Goal: Information Seeking & Learning: Learn about a topic

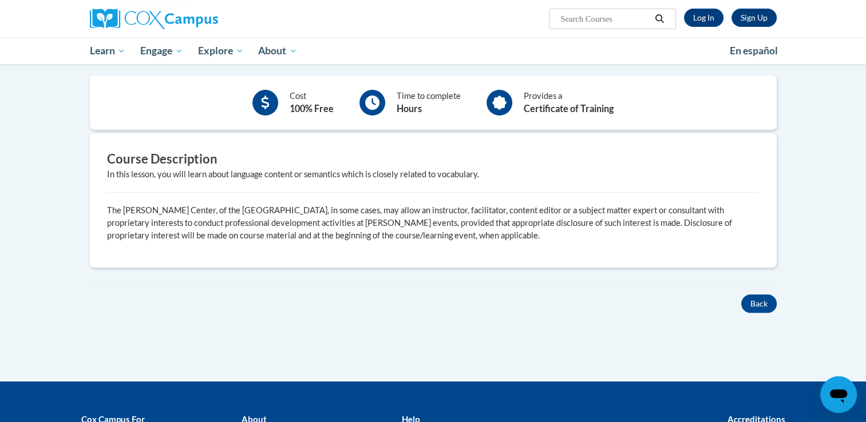
scroll to position [240, 0]
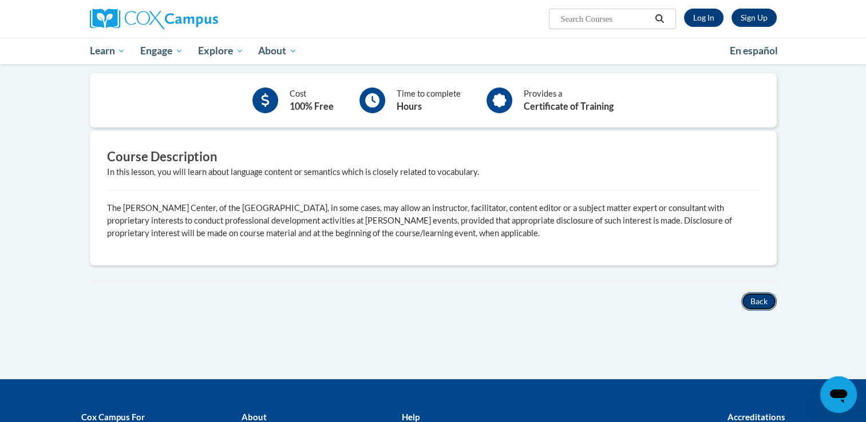
click at [761, 295] on button "Back" at bounding box center [758, 302] width 35 height 18
click at [758, 297] on button "Back" at bounding box center [758, 302] width 35 height 18
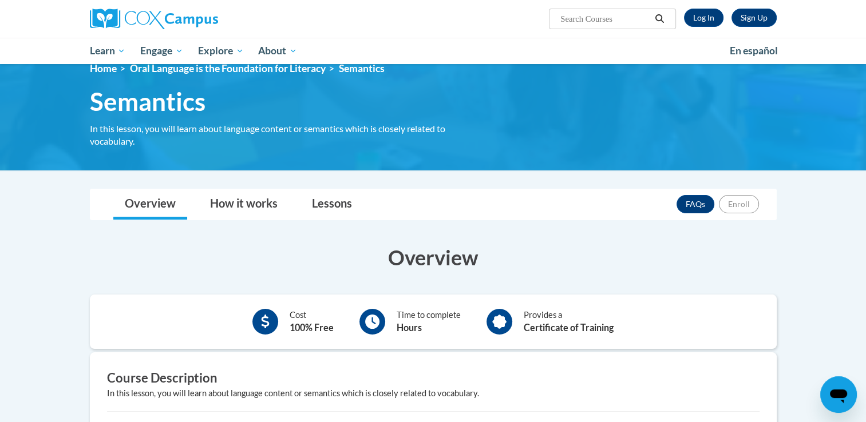
scroll to position [0, 0]
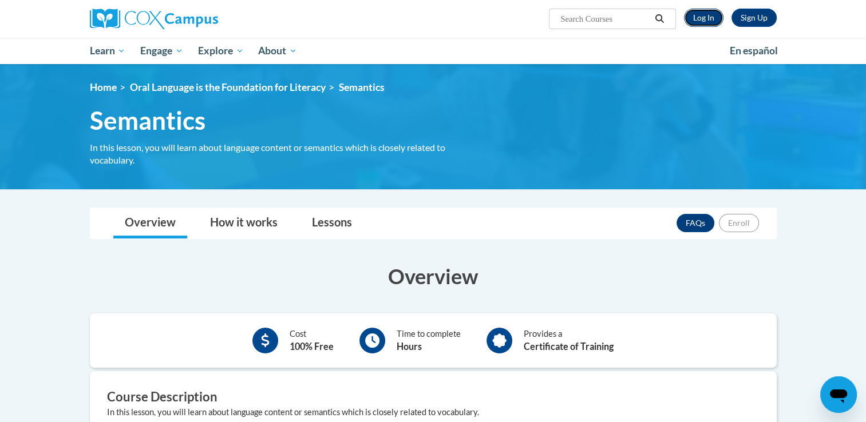
click at [700, 17] on link "Log In" at bounding box center [704, 18] width 40 height 18
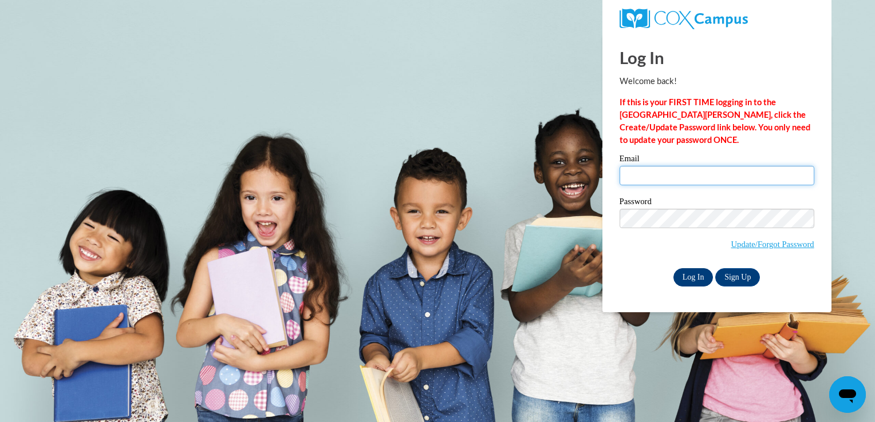
type input "lindawarner49@yahoo.com"
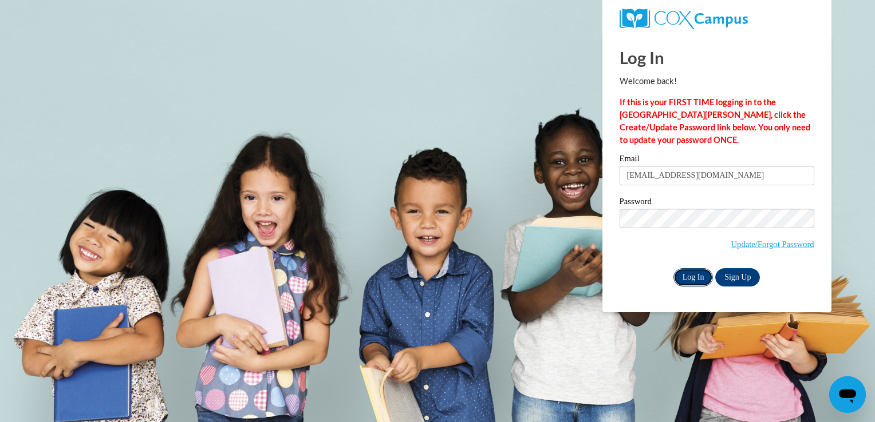
click at [691, 278] on input "Log In" at bounding box center [693, 277] width 40 height 18
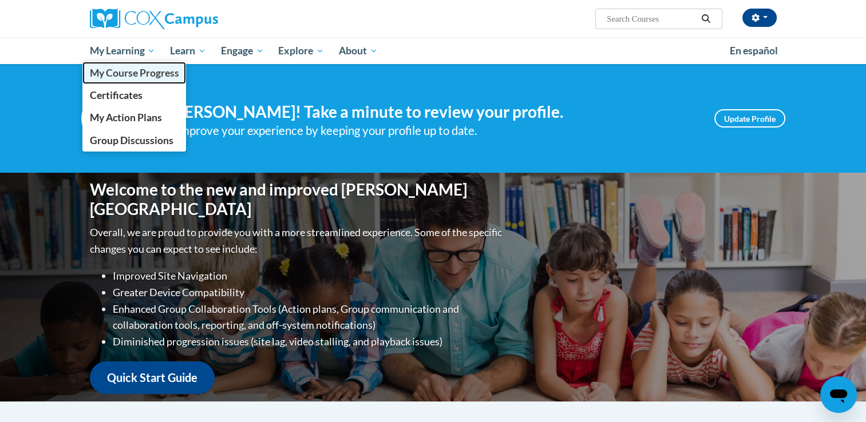
click at [128, 73] on span "My Course Progress" at bounding box center [133, 73] width 89 height 12
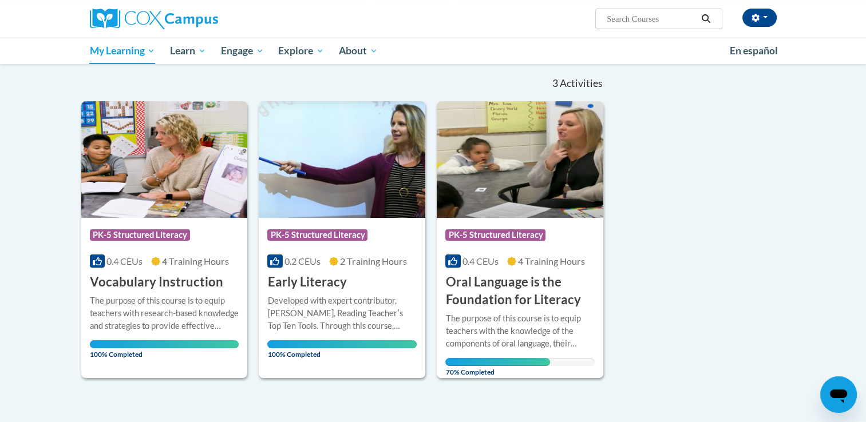
scroll to position [108, 0]
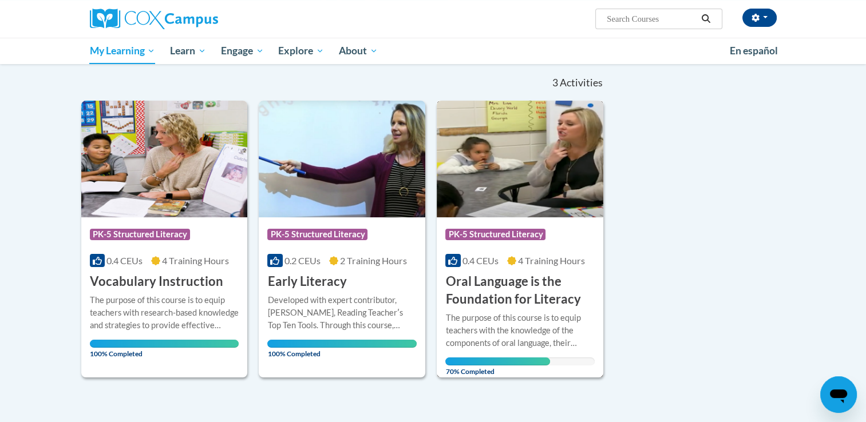
click at [478, 306] on h3 "Oral Language is the Foundation for Literacy" at bounding box center [519, 290] width 149 height 35
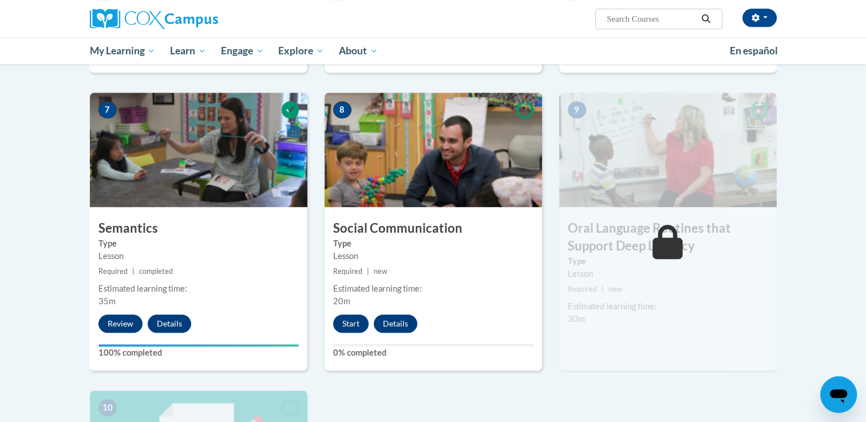
scroll to position [848, 0]
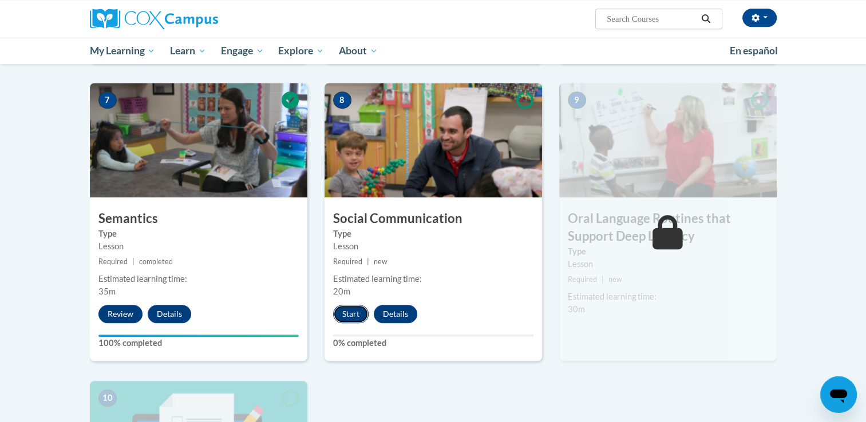
click at [350, 309] on button "Start" at bounding box center [350, 314] width 35 height 18
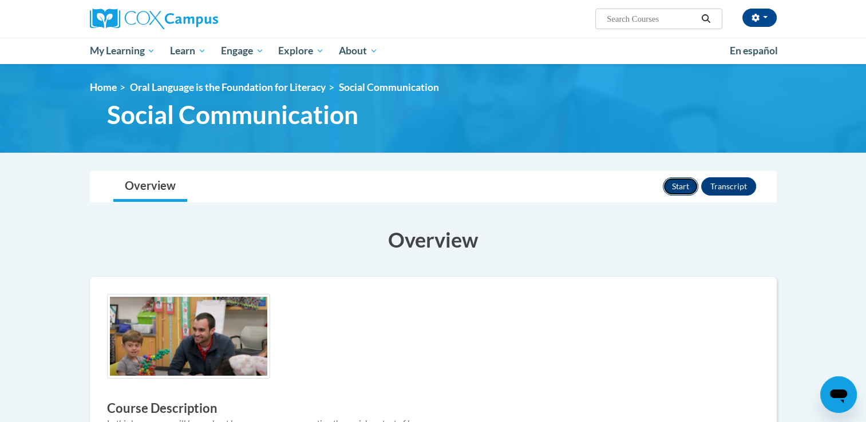
click at [682, 184] on button "Start" at bounding box center [680, 186] width 35 height 18
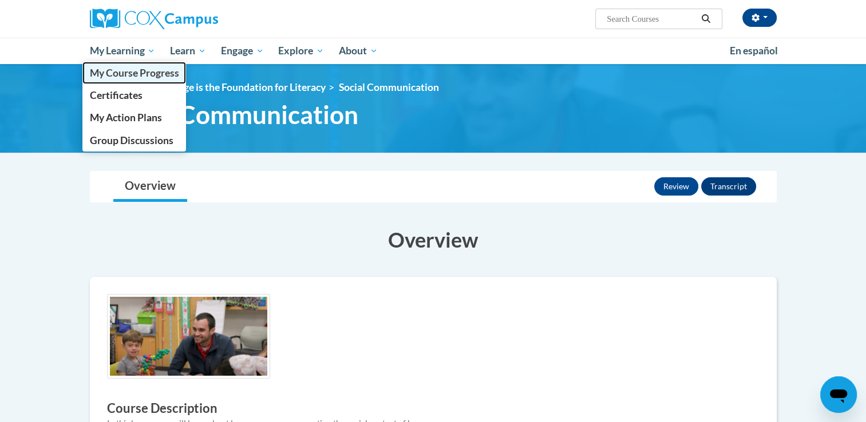
click at [129, 74] on span "My Course Progress" at bounding box center [133, 73] width 89 height 12
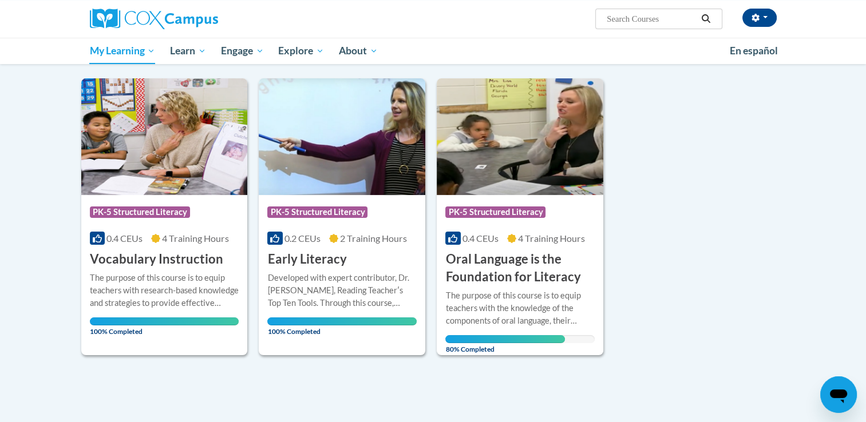
scroll to position [133, 0]
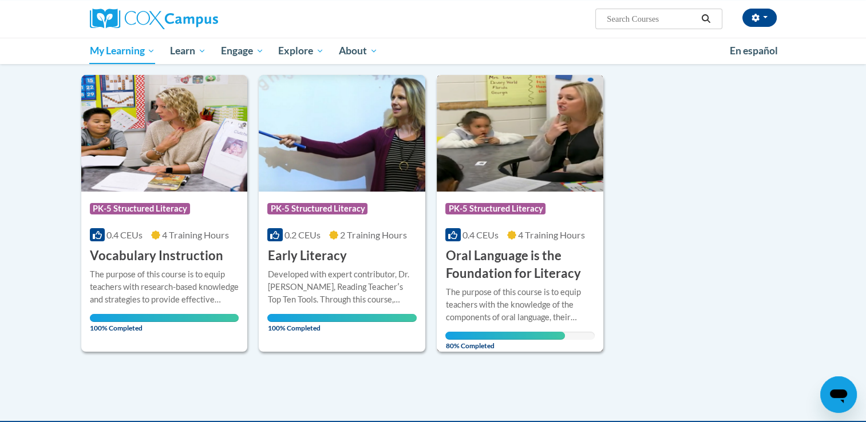
click at [507, 264] on h3 "Oral Language is the Foundation for Literacy" at bounding box center [519, 264] width 149 height 35
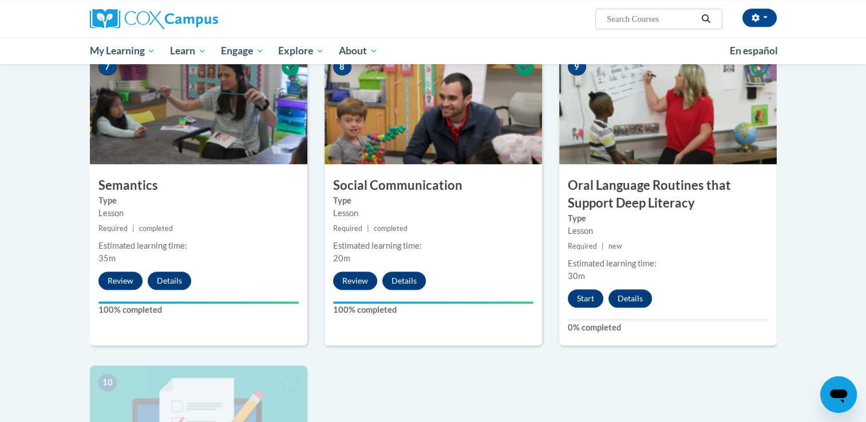
scroll to position [885, 0]
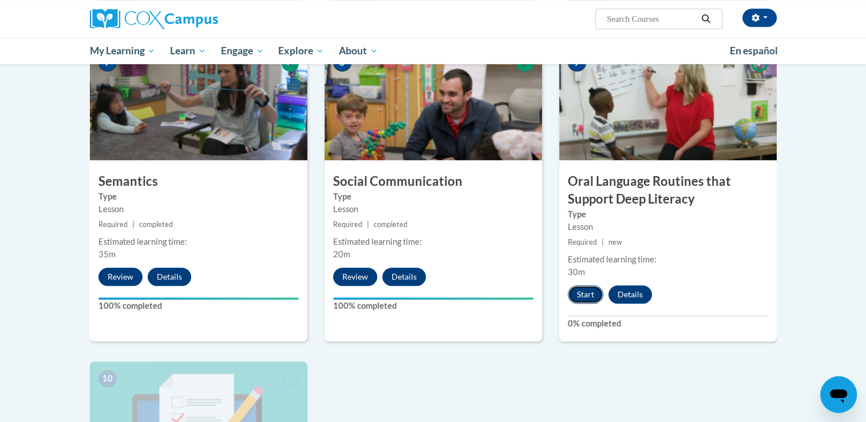
click at [579, 290] on button "Start" at bounding box center [585, 295] width 35 height 18
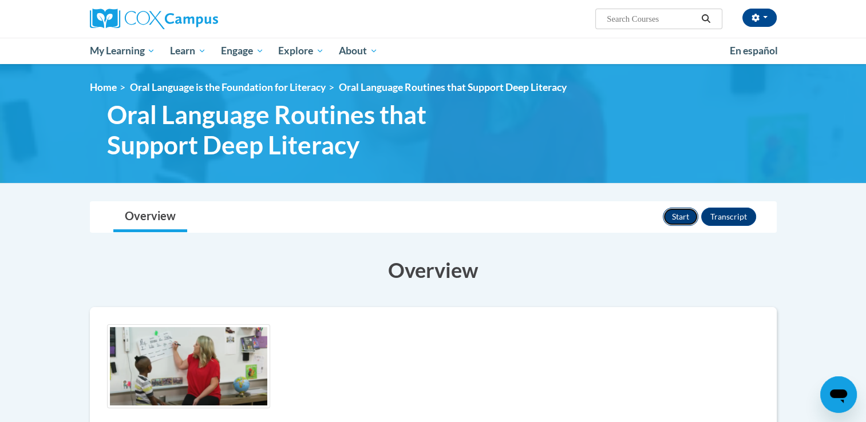
click at [676, 213] on button "Start" at bounding box center [680, 217] width 35 height 18
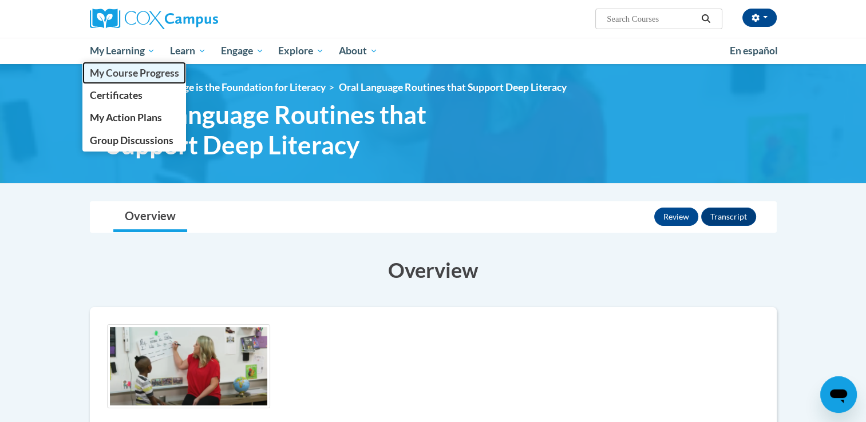
click at [122, 72] on span "My Course Progress" at bounding box center [133, 73] width 89 height 12
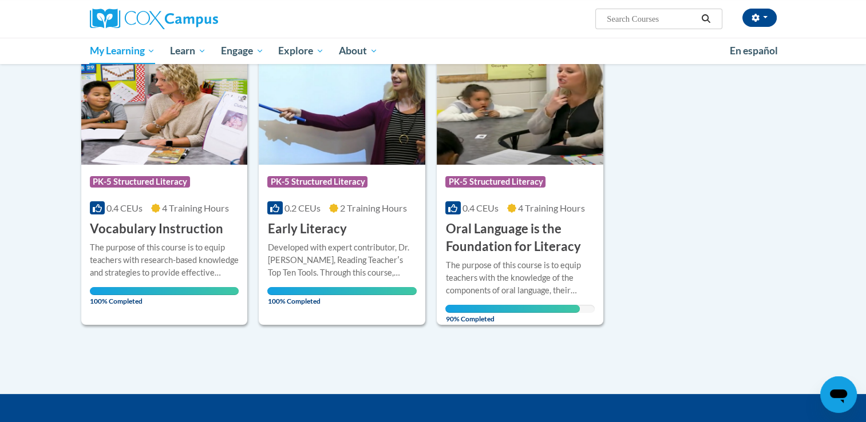
scroll to position [202, 0]
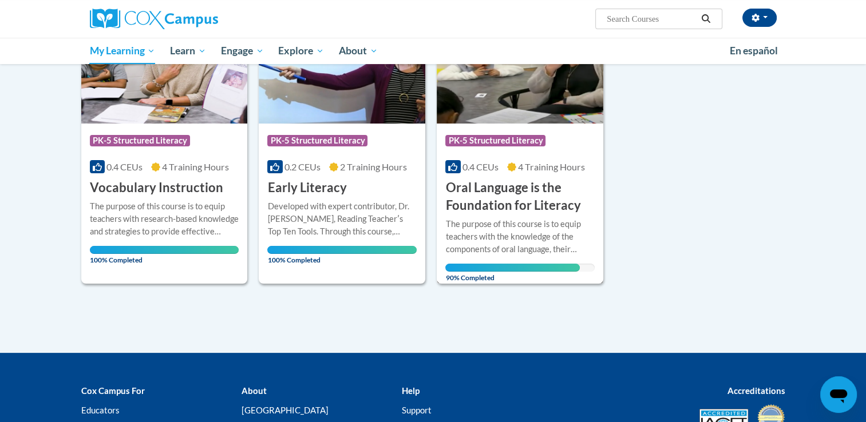
click at [491, 199] on h3 "Oral Language is the Foundation for Literacy" at bounding box center [519, 196] width 149 height 35
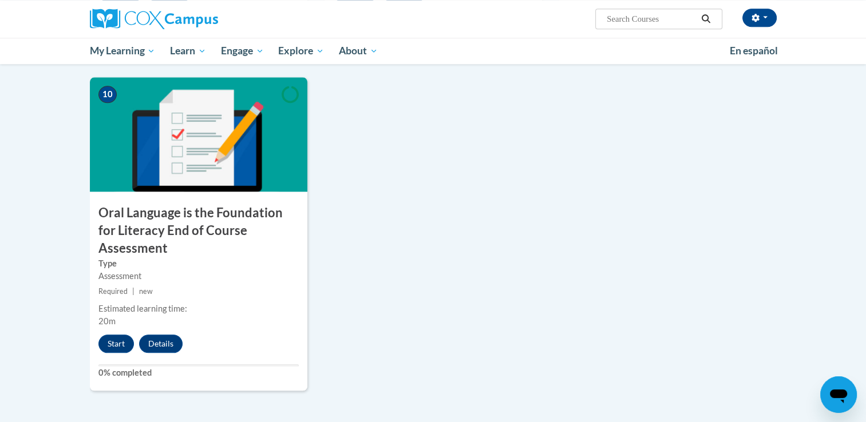
scroll to position [1131, 0]
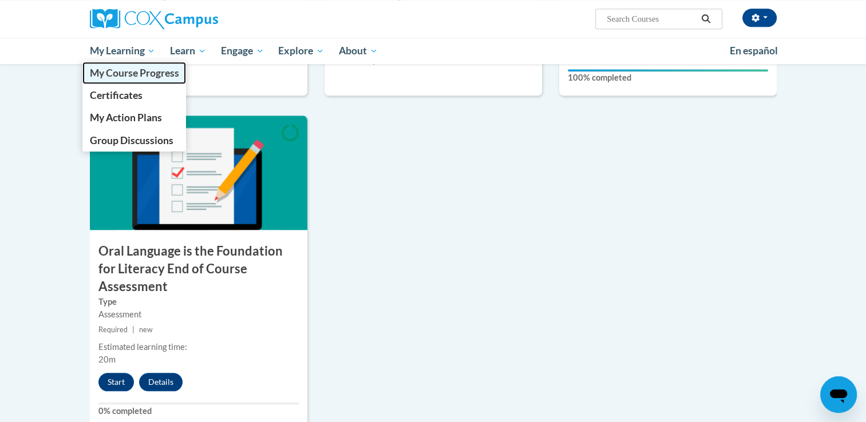
click at [119, 73] on span "My Course Progress" at bounding box center [133, 73] width 89 height 12
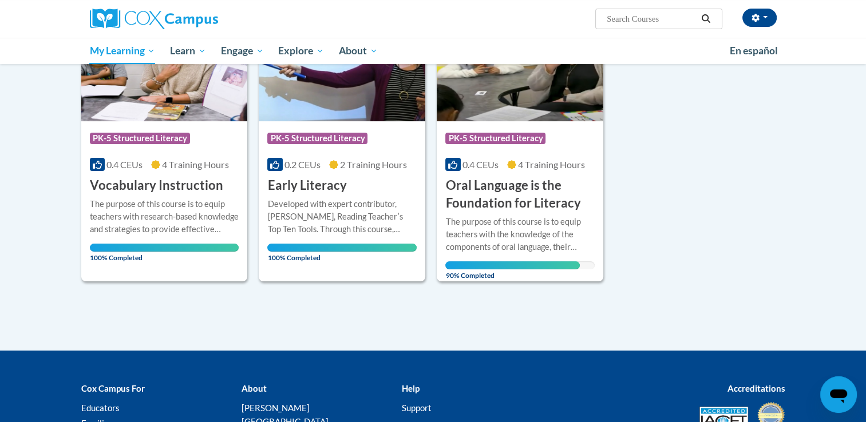
scroll to position [252, 0]
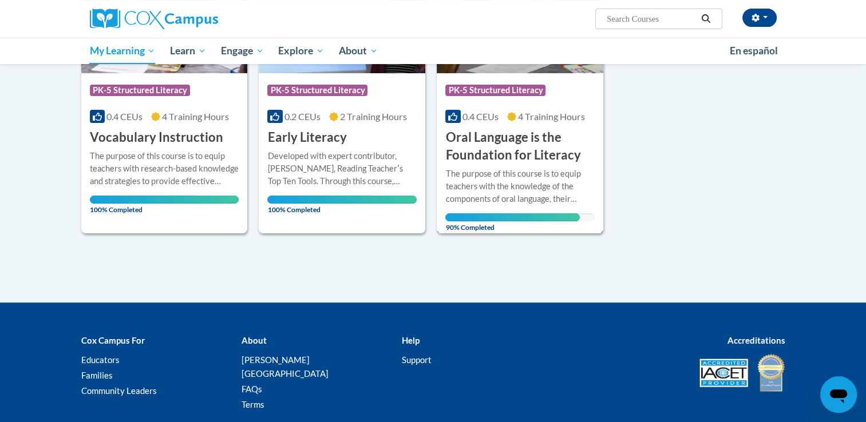
click at [501, 145] on h3 "Oral Language is the Foundation for Literacy" at bounding box center [519, 146] width 149 height 35
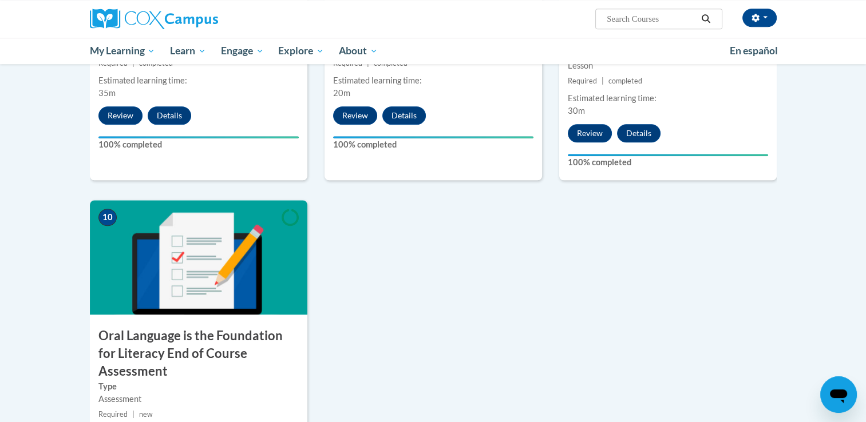
scroll to position [1079, 0]
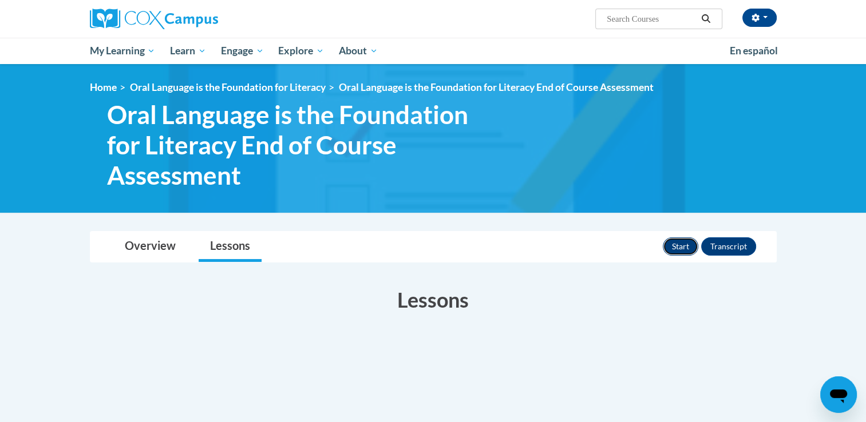
click at [680, 244] on button "Start" at bounding box center [680, 247] width 35 height 18
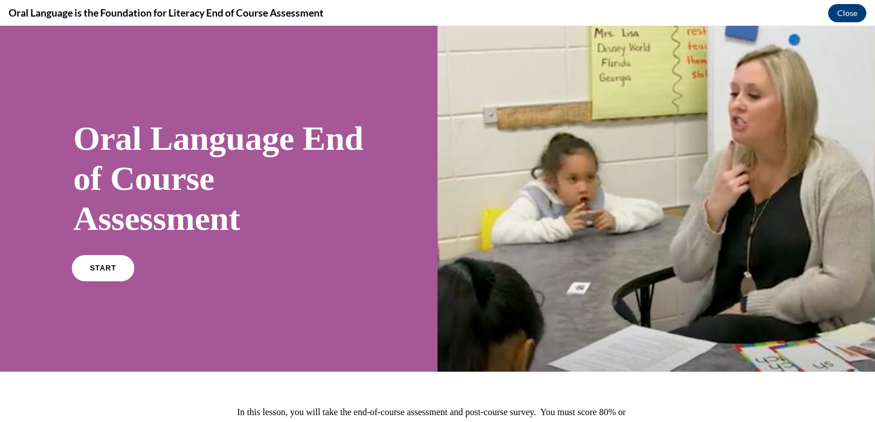
click at [101, 268] on span "START" at bounding box center [103, 268] width 26 height 9
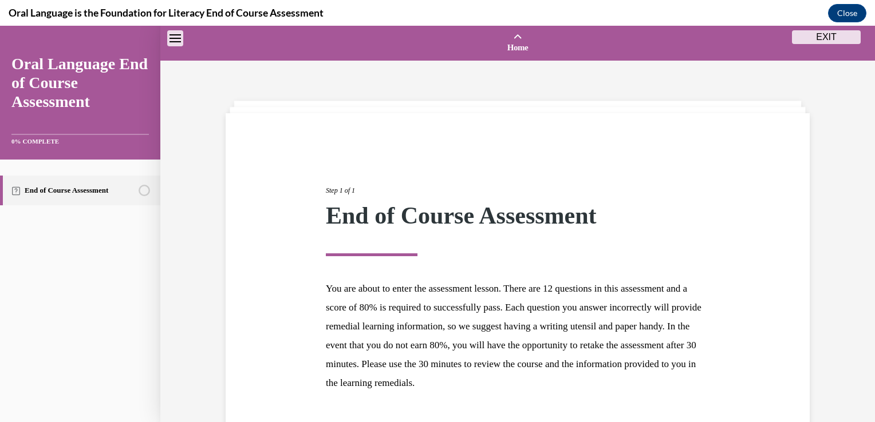
scroll to position [35, 0]
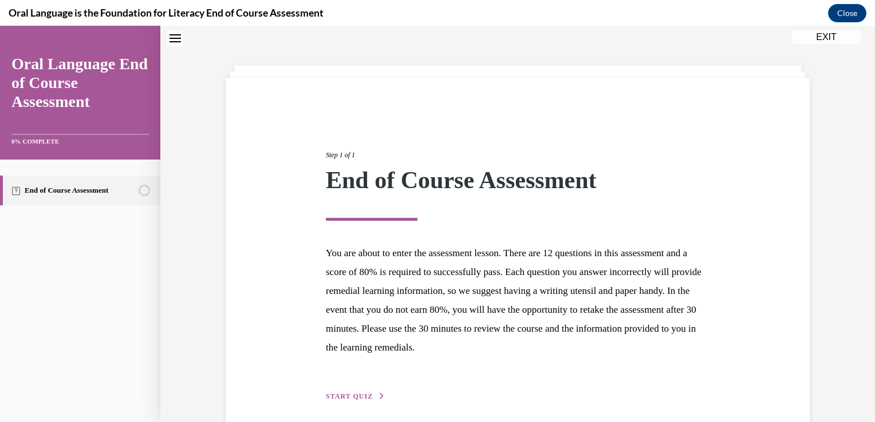
click at [333, 395] on span "START QUIZ" at bounding box center [349, 397] width 47 height 8
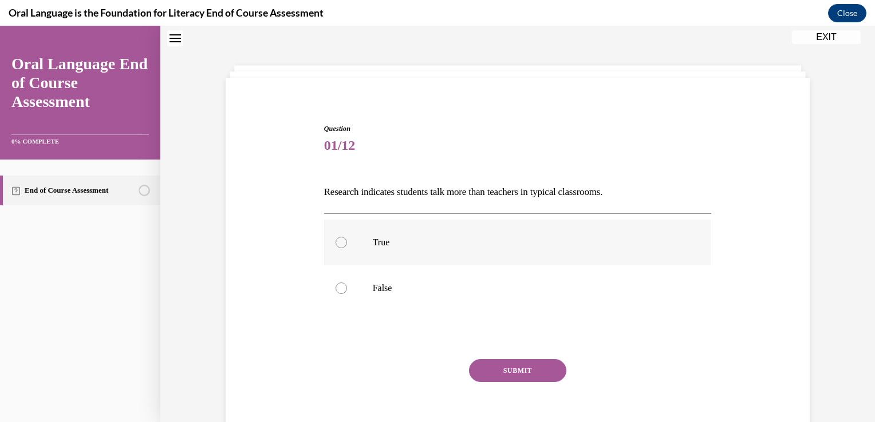
click at [335, 244] on div at bounding box center [340, 242] width 11 height 11
click at [335, 244] on input "True" at bounding box center [340, 242] width 11 height 11
radio input "true"
click at [511, 370] on button "SUBMIT" at bounding box center [517, 371] width 97 height 23
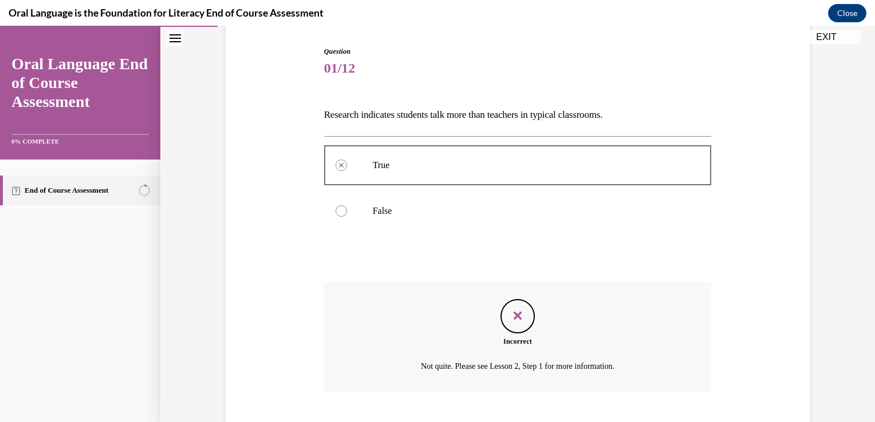
scroll to position [181, 0]
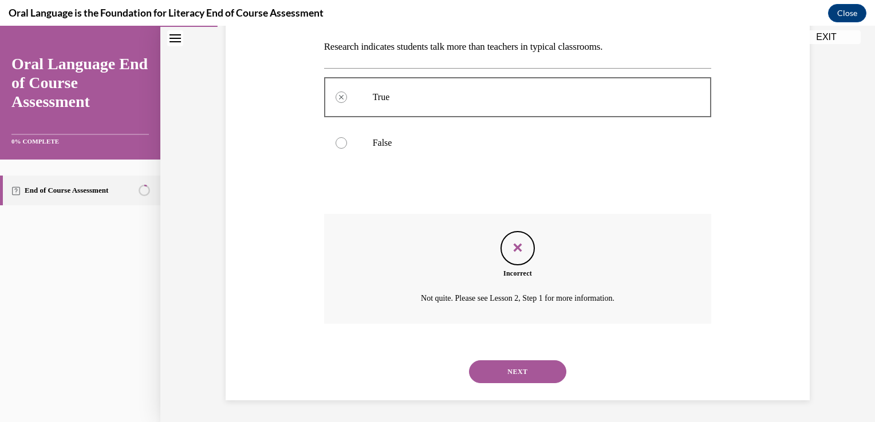
click at [512, 367] on button "NEXT" at bounding box center [517, 372] width 97 height 23
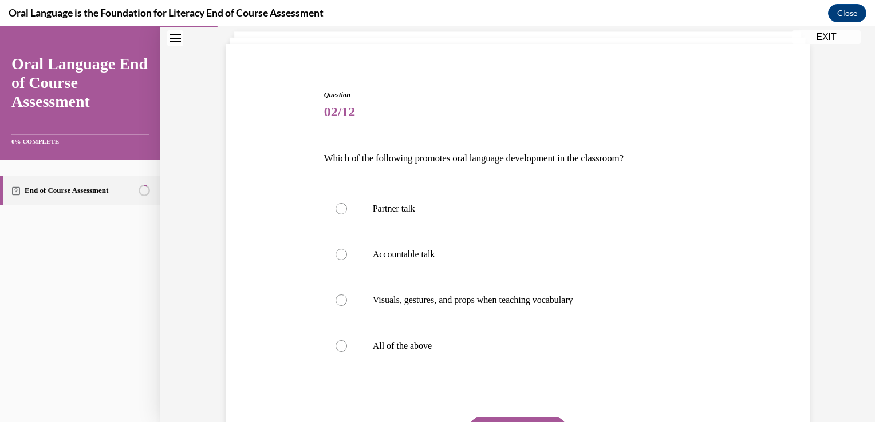
scroll to position [76, 0]
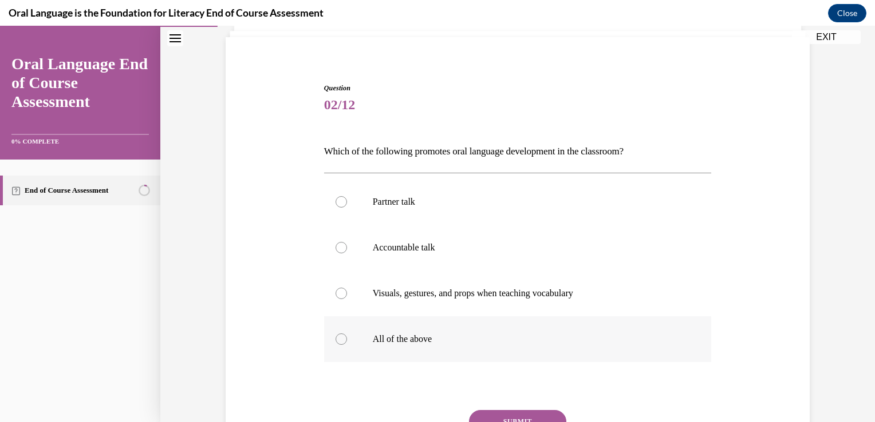
click at [337, 341] on div at bounding box center [340, 339] width 11 height 11
click at [337, 341] on input "All of the above" at bounding box center [340, 339] width 11 height 11
radio input "true"
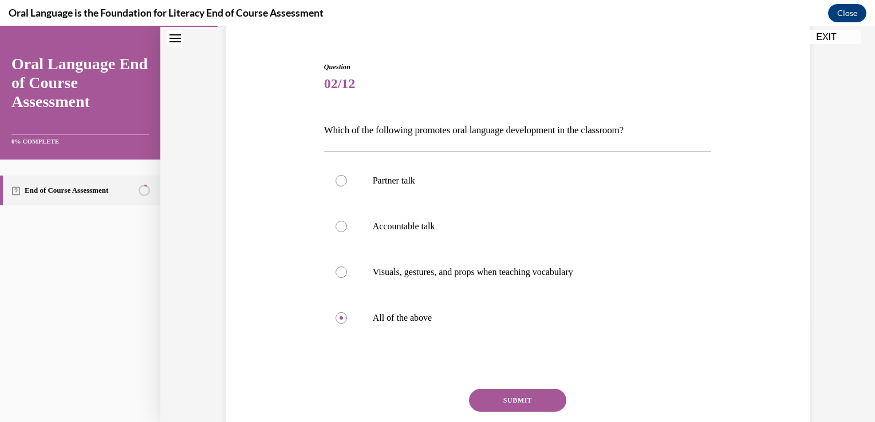
scroll to position [107, 0]
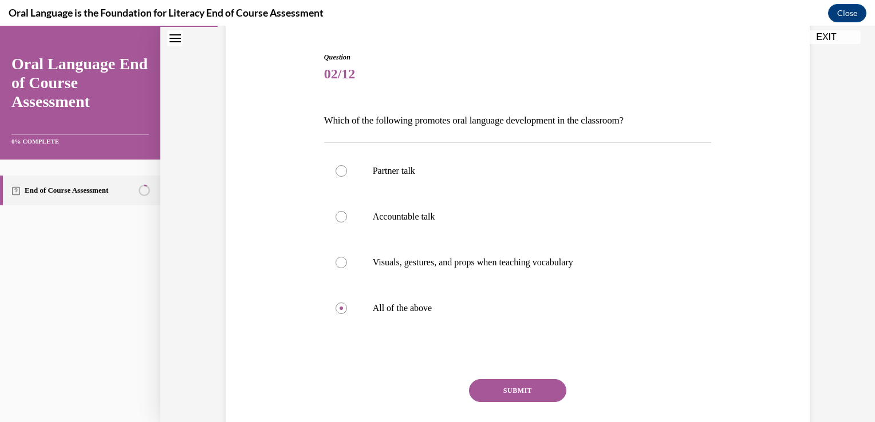
click at [507, 388] on button "SUBMIT" at bounding box center [517, 391] width 97 height 23
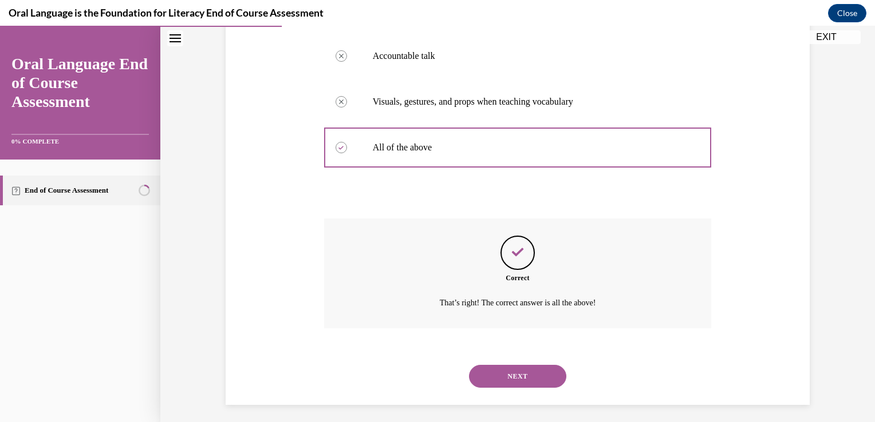
scroll to position [272, 0]
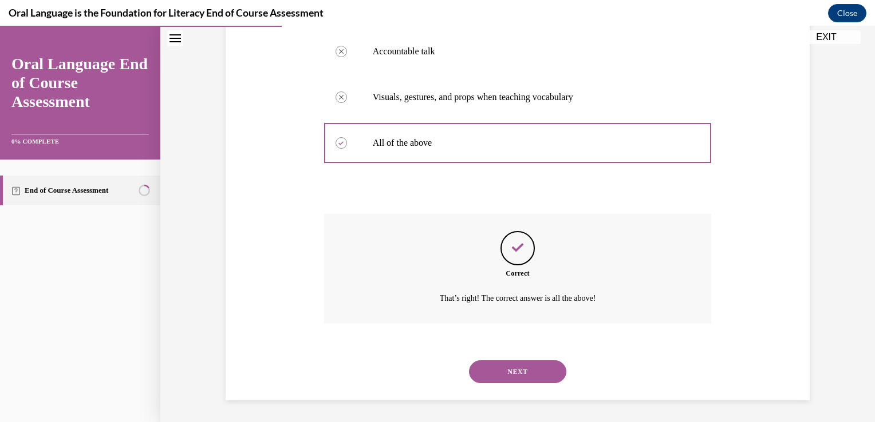
click at [508, 365] on button "NEXT" at bounding box center [517, 372] width 97 height 23
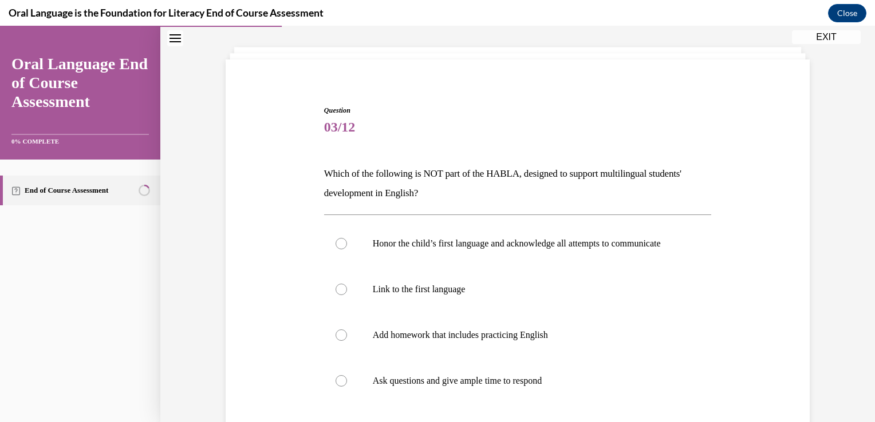
scroll to position [58, 0]
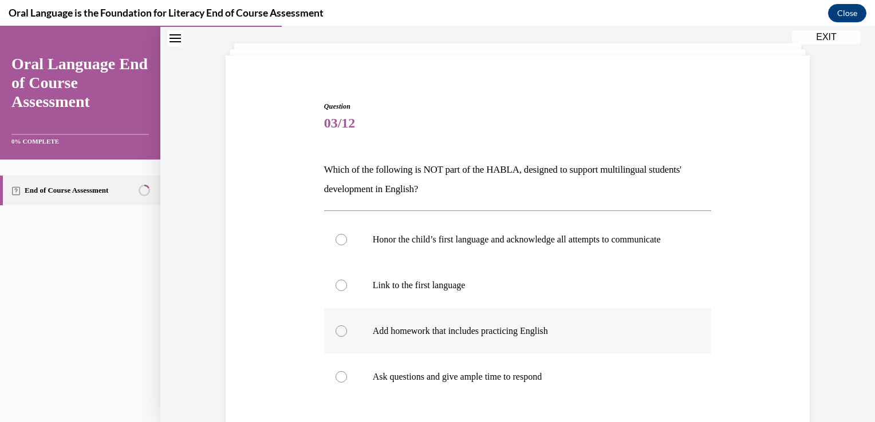
click at [337, 337] on div at bounding box center [340, 331] width 11 height 11
click at [337, 337] on input "Add homework that includes practicing English" at bounding box center [340, 331] width 11 height 11
radio input "true"
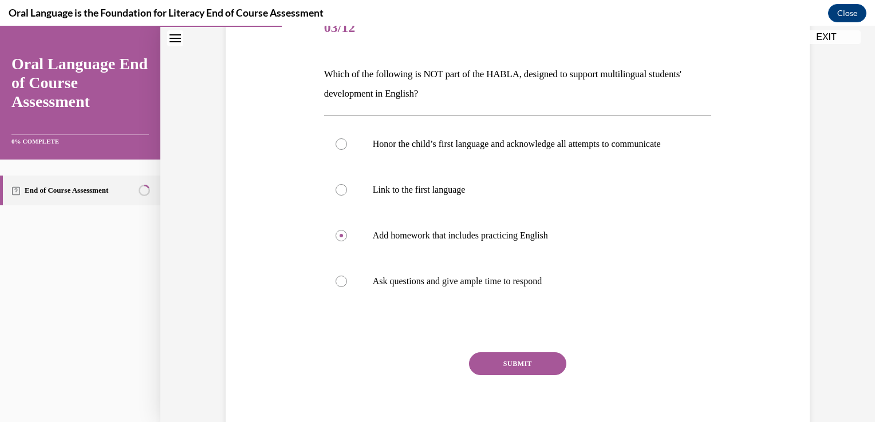
scroll to position [156, 0]
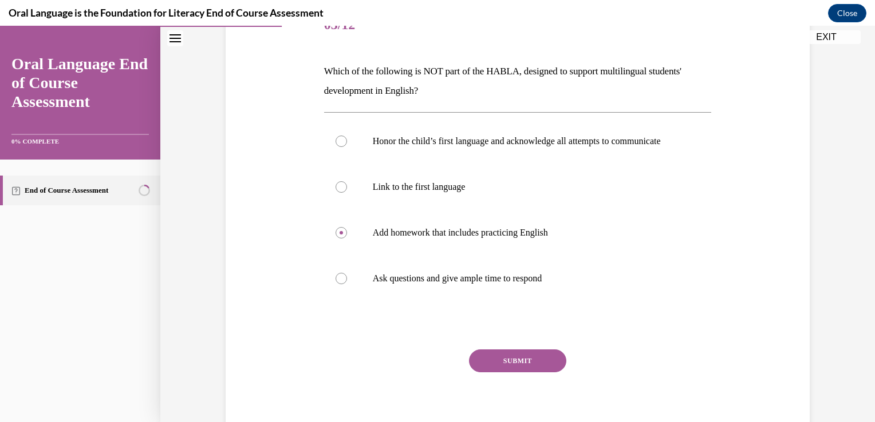
click at [508, 372] on button "SUBMIT" at bounding box center [517, 361] width 97 height 23
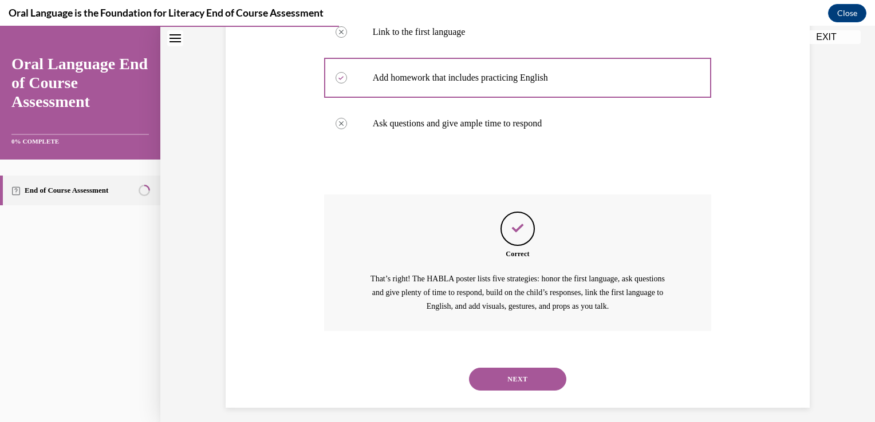
scroll to position [331, 0]
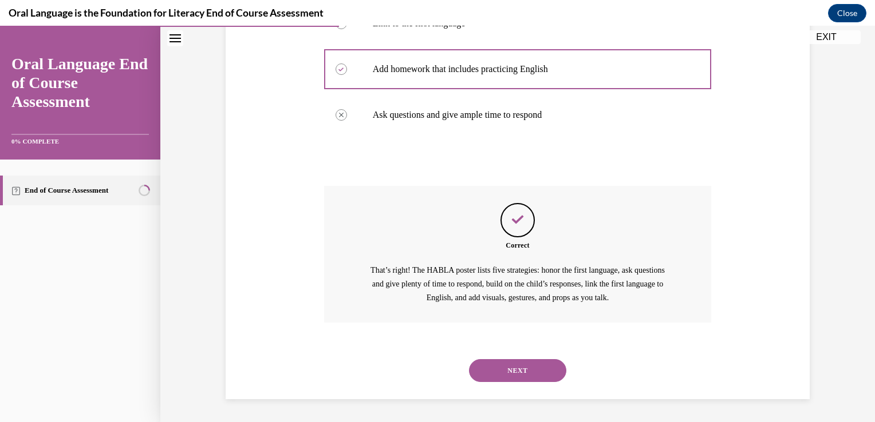
click at [511, 368] on button "NEXT" at bounding box center [517, 371] width 97 height 23
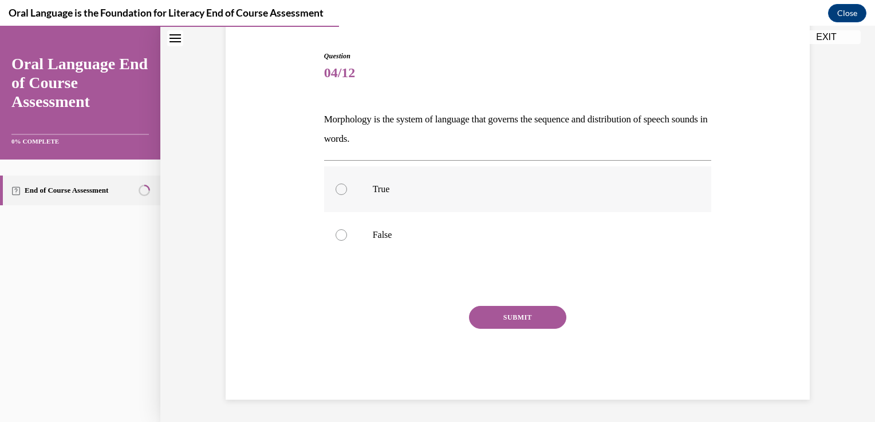
click at [335, 188] on div at bounding box center [340, 189] width 11 height 11
click at [335, 188] on input "True" at bounding box center [340, 189] width 11 height 11
radio input "true"
click at [499, 315] on button "SUBMIT" at bounding box center [517, 317] width 97 height 23
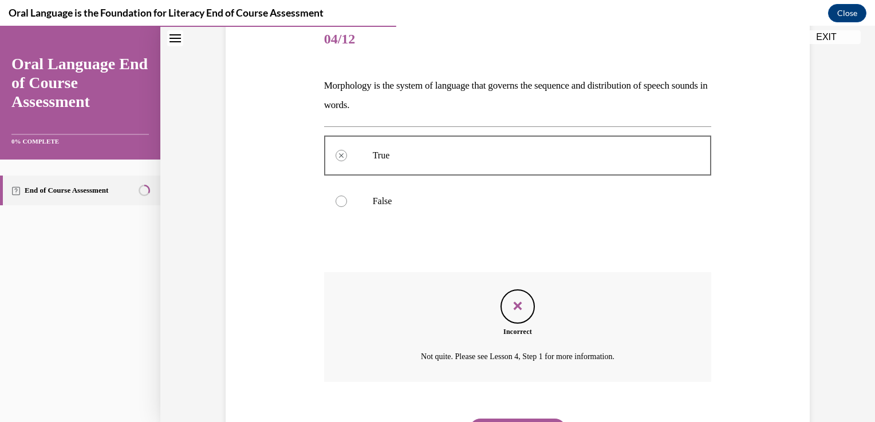
scroll to position [201, 0]
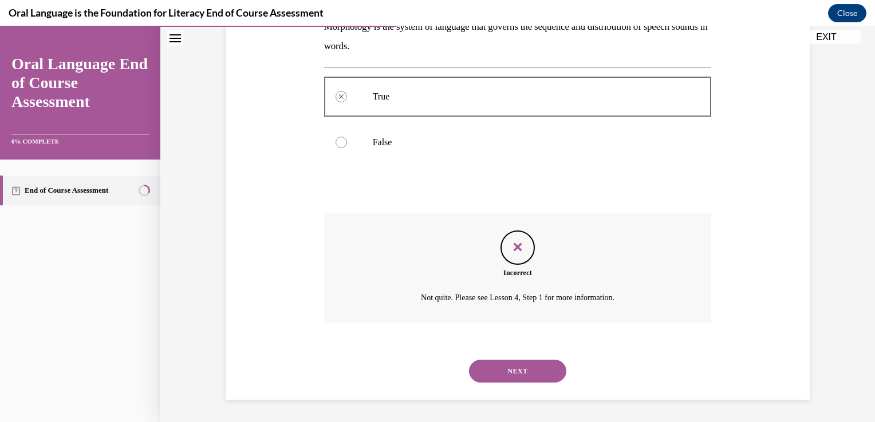
click at [515, 370] on button "NEXT" at bounding box center [517, 371] width 97 height 23
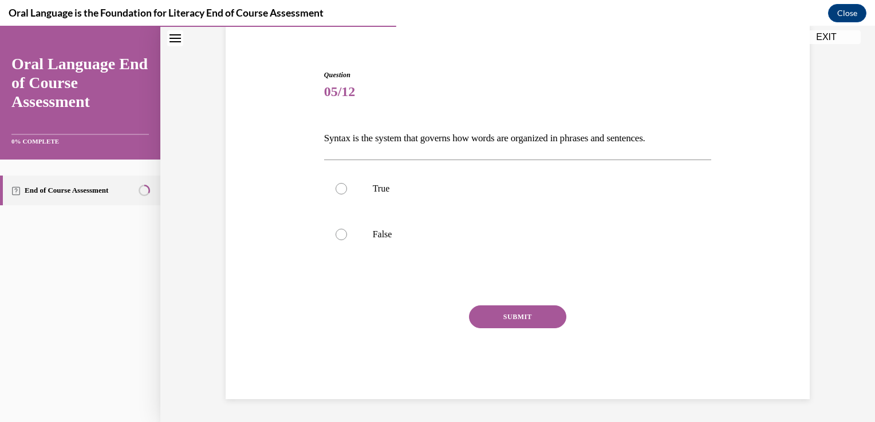
scroll to position [89, 0]
click at [336, 189] on div at bounding box center [340, 189] width 11 height 11
click at [336, 189] on input "True" at bounding box center [340, 189] width 11 height 11
radio input "true"
click at [510, 317] on button "SUBMIT" at bounding box center [517, 317] width 97 height 23
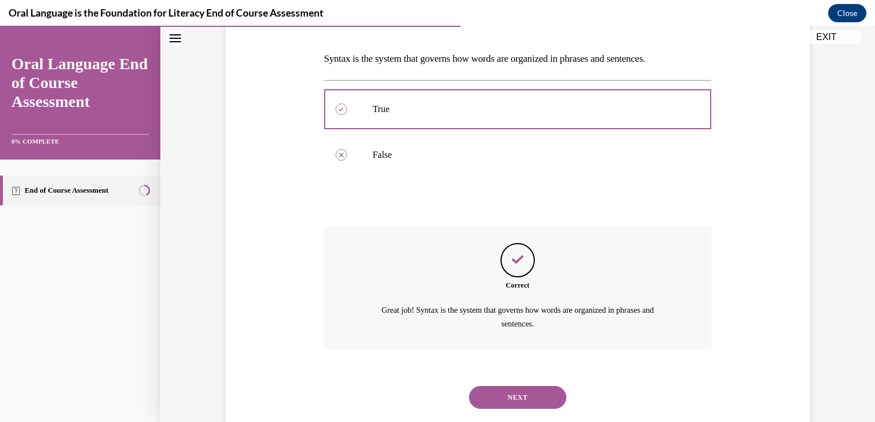
scroll to position [195, 0]
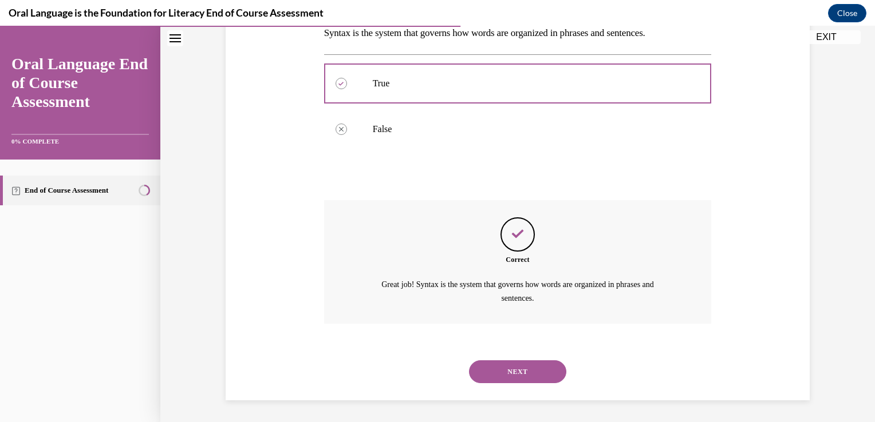
click at [505, 368] on button "NEXT" at bounding box center [517, 372] width 97 height 23
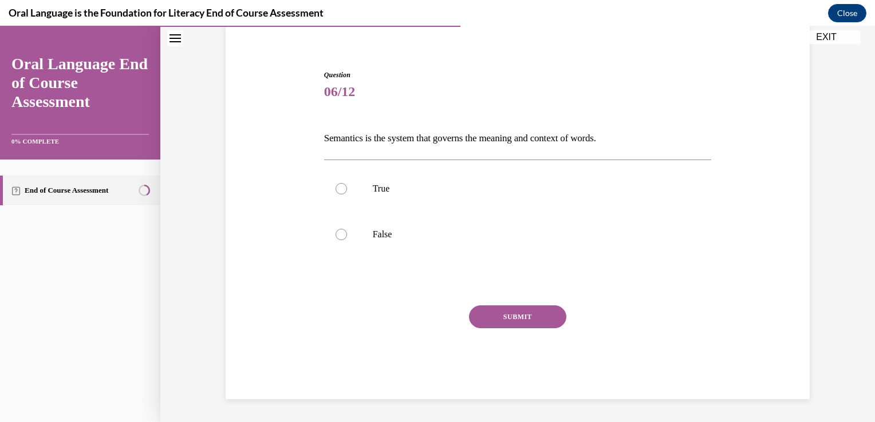
scroll to position [89, 0]
click at [338, 190] on div at bounding box center [340, 189] width 11 height 11
click at [338, 190] on input "True" at bounding box center [340, 189] width 11 height 11
radio input "true"
click at [504, 317] on button "SUBMIT" at bounding box center [517, 317] width 97 height 23
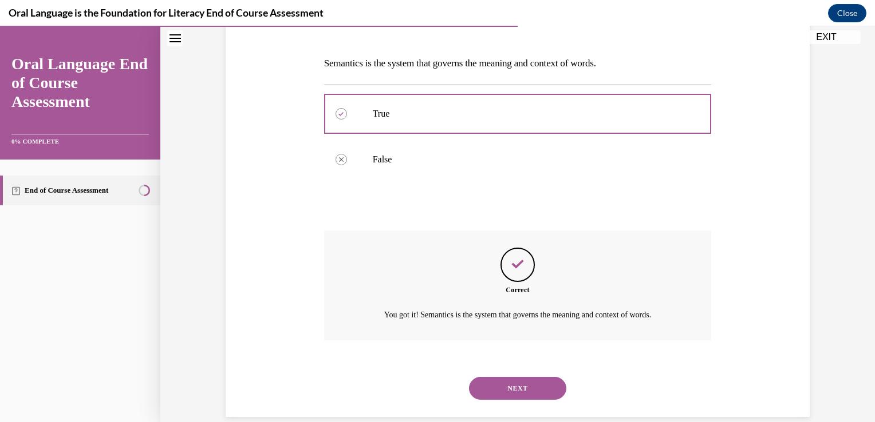
scroll to position [181, 0]
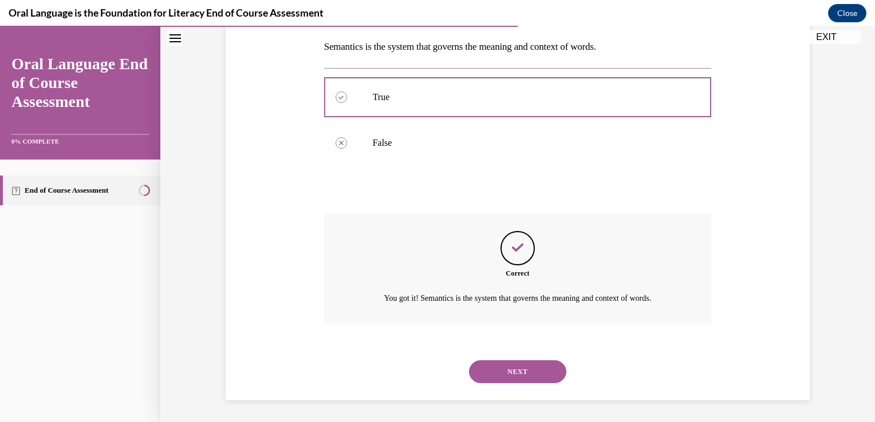
click at [510, 365] on button "NEXT" at bounding box center [517, 372] width 97 height 23
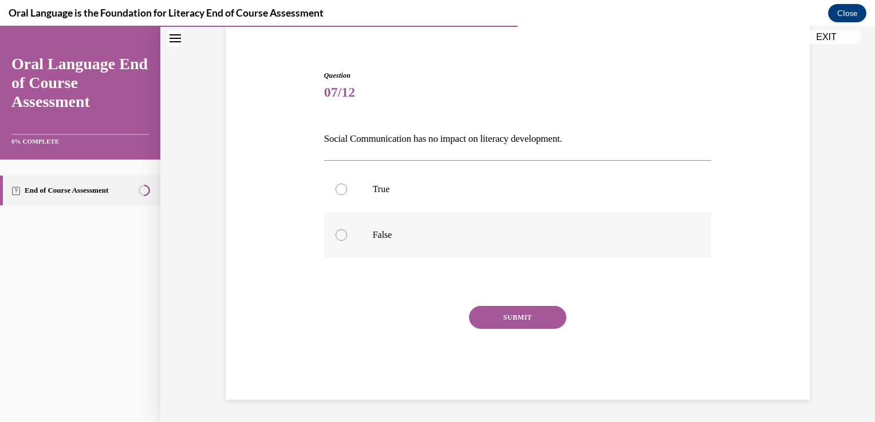
click at [335, 237] on div at bounding box center [340, 235] width 11 height 11
click at [335, 237] on input "False" at bounding box center [340, 235] width 11 height 11
radio input "true"
click at [509, 317] on button "SUBMIT" at bounding box center [517, 317] width 97 height 23
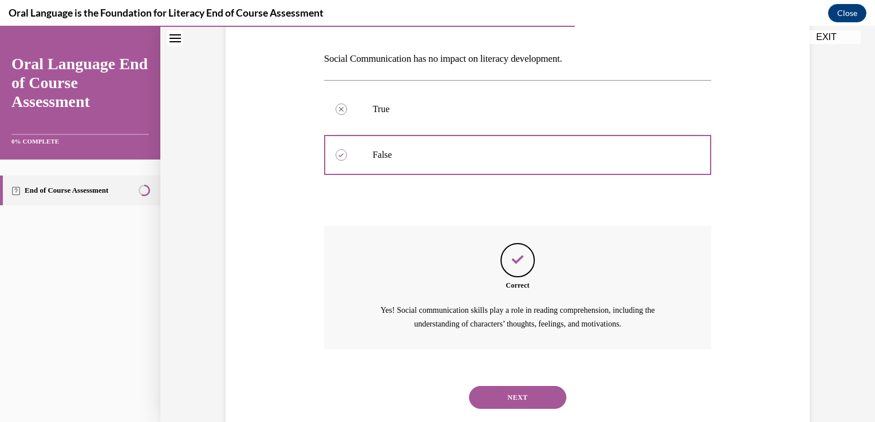
scroll to position [195, 0]
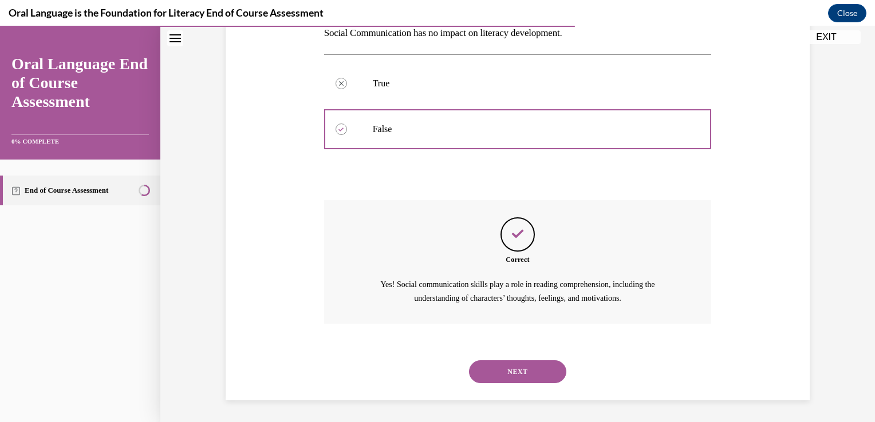
click at [503, 374] on button "NEXT" at bounding box center [517, 372] width 97 height 23
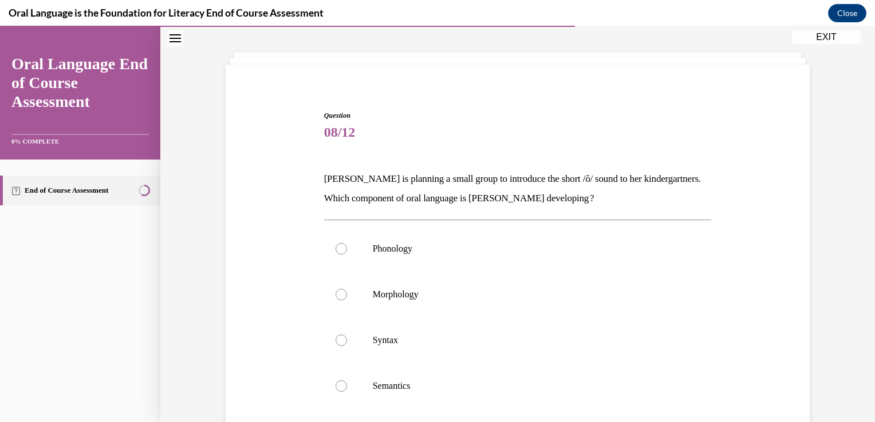
scroll to position [56, 0]
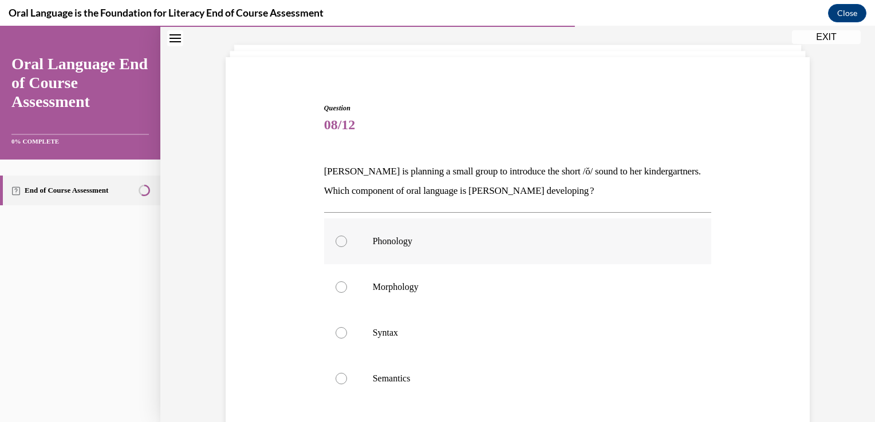
click at [338, 242] on div at bounding box center [340, 241] width 11 height 11
click at [338, 242] on input "Phonology" at bounding box center [340, 241] width 11 height 11
radio input "true"
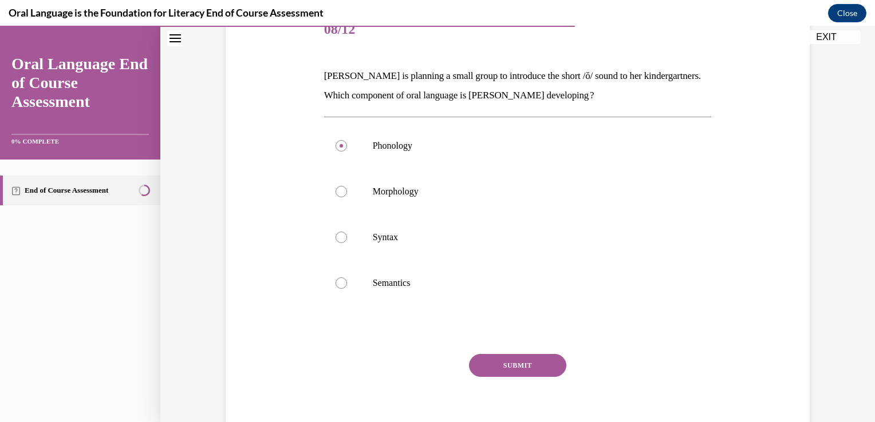
scroll to position [190, 0]
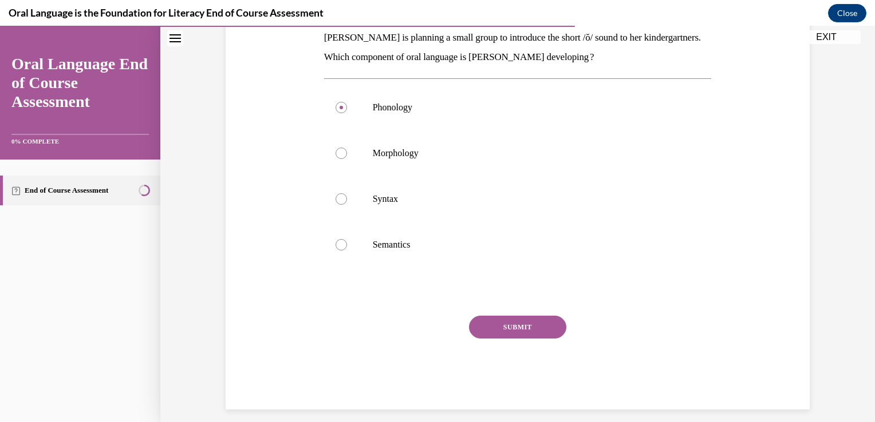
click at [516, 322] on button "SUBMIT" at bounding box center [517, 327] width 97 height 23
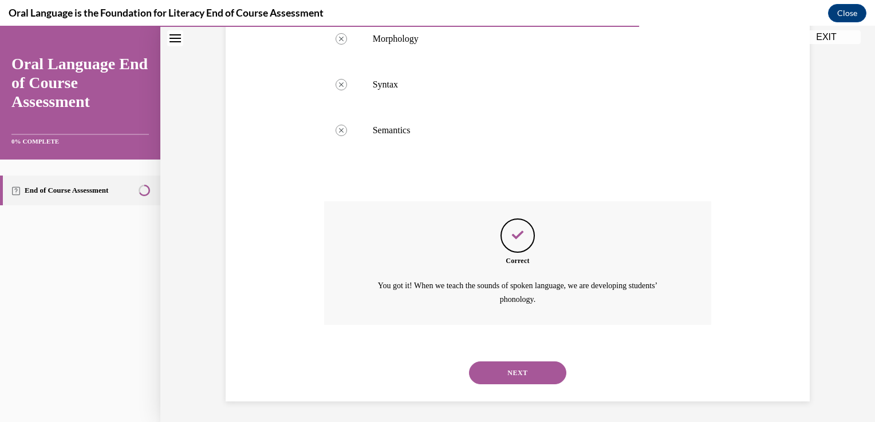
scroll to position [306, 0]
click at [507, 370] on button "NEXT" at bounding box center [517, 371] width 97 height 23
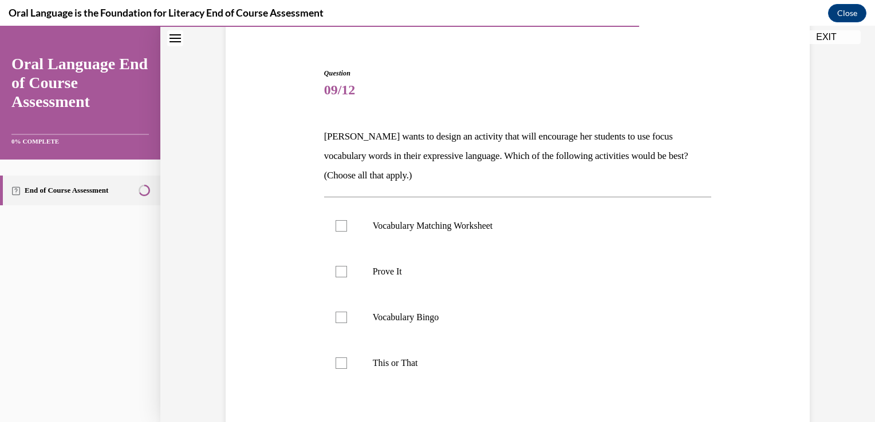
scroll to position [92, 0]
click at [333, 281] on label "Prove It" at bounding box center [518, 271] width 388 height 46
click at [335, 277] on input "Prove It" at bounding box center [340, 271] width 11 height 11
checkbox input "true"
click at [335, 317] on div at bounding box center [340, 316] width 11 height 11
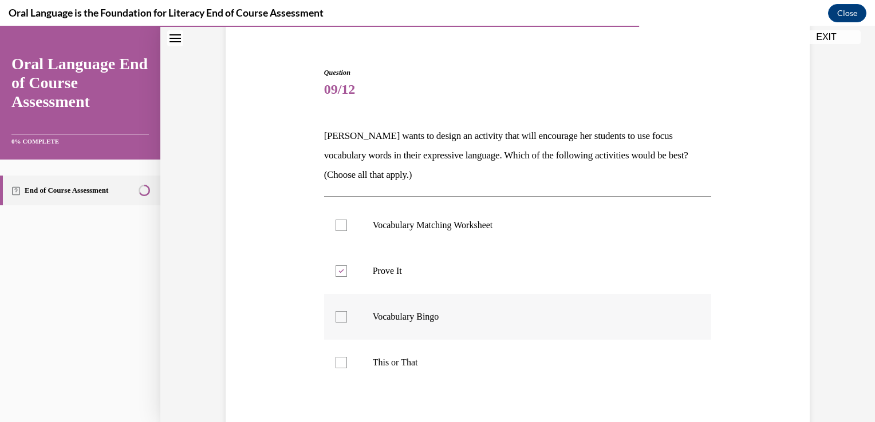
click at [335, 317] on input "Vocabulary Bingo" at bounding box center [340, 316] width 11 height 11
checkbox input "true"
click at [337, 363] on div at bounding box center [340, 362] width 11 height 11
click at [337, 363] on input "This or That" at bounding box center [340, 362] width 11 height 11
checkbox input "true"
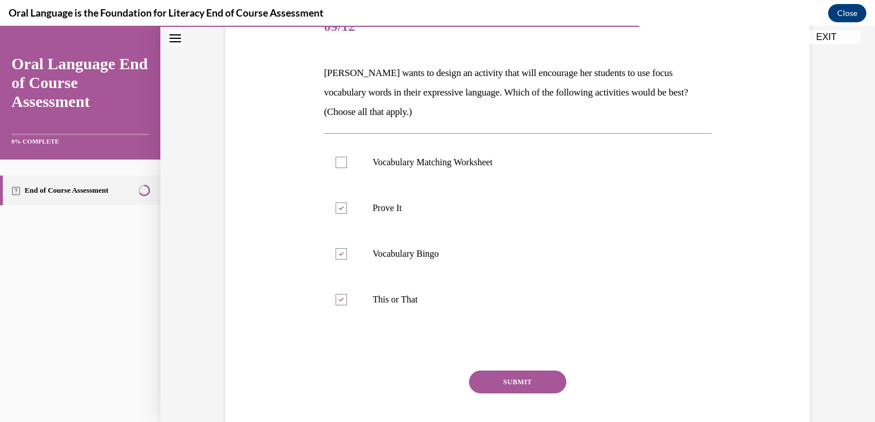
scroll to position [160, 0]
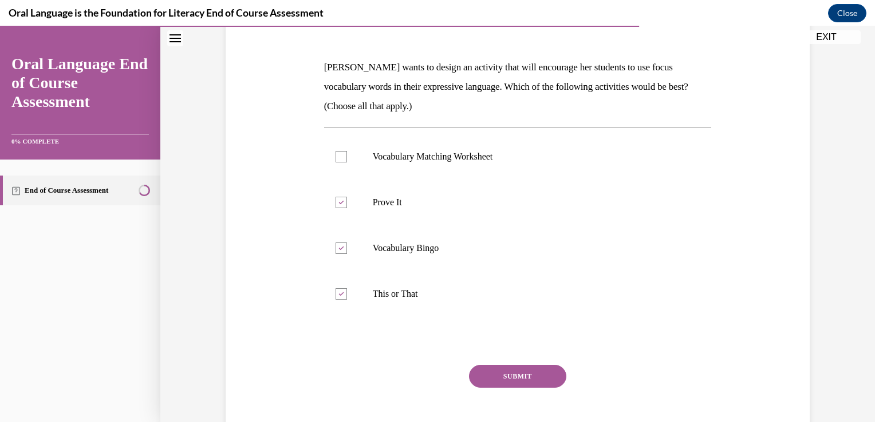
click at [512, 373] on button "SUBMIT" at bounding box center [517, 376] width 97 height 23
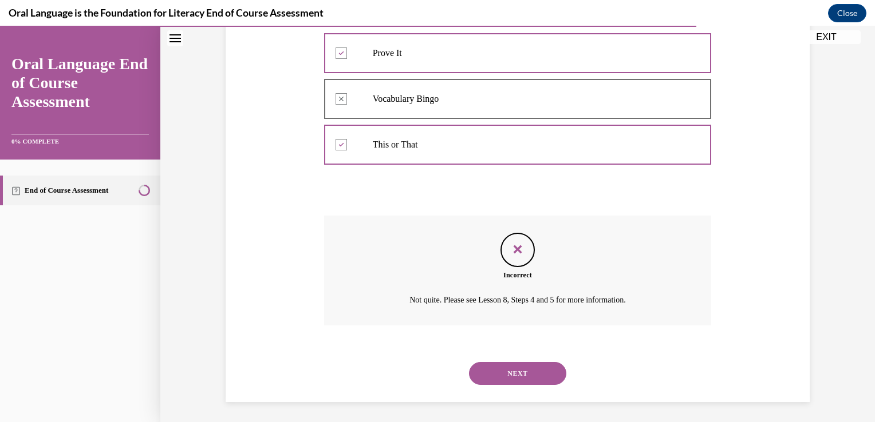
scroll to position [311, 0]
click at [513, 370] on button "NEXT" at bounding box center [517, 372] width 97 height 23
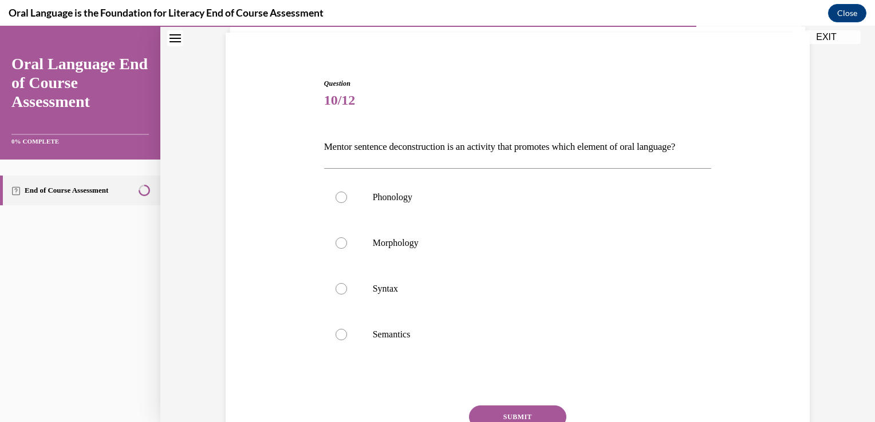
scroll to position [84, 0]
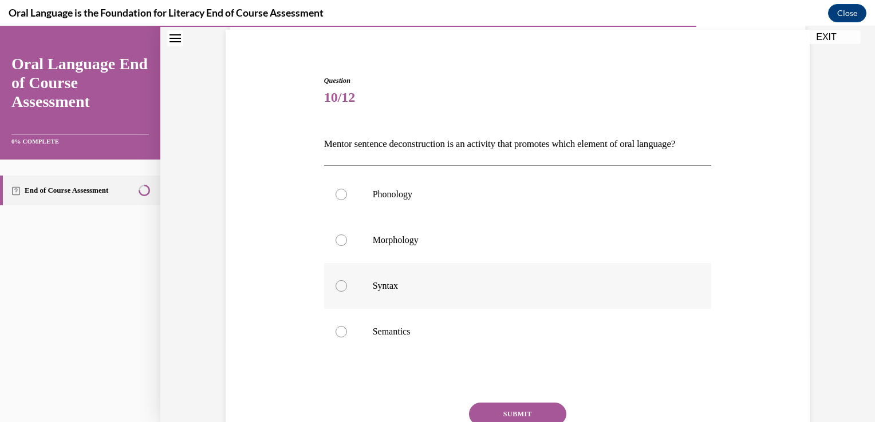
click at [338, 292] on div at bounding box center [340, 286] width 11 height 11
click at [338, 292] on input "Syntax" at bounding box center [340, 286] width 11 height 11
radio input "true"
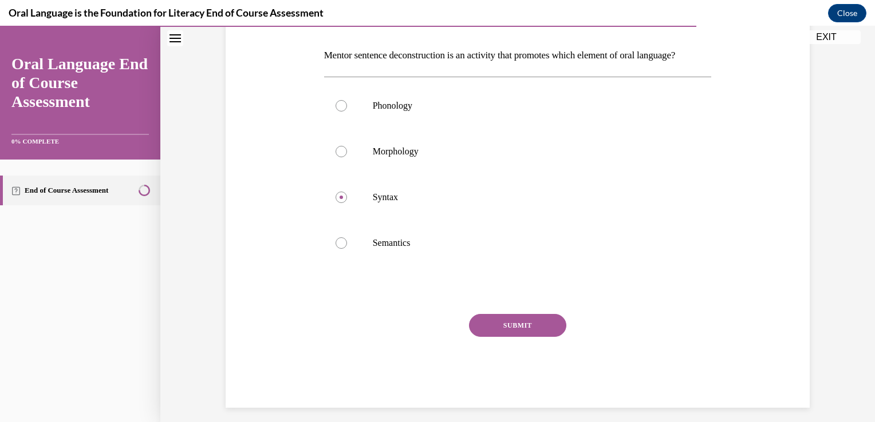
scroll to position [178, 0]
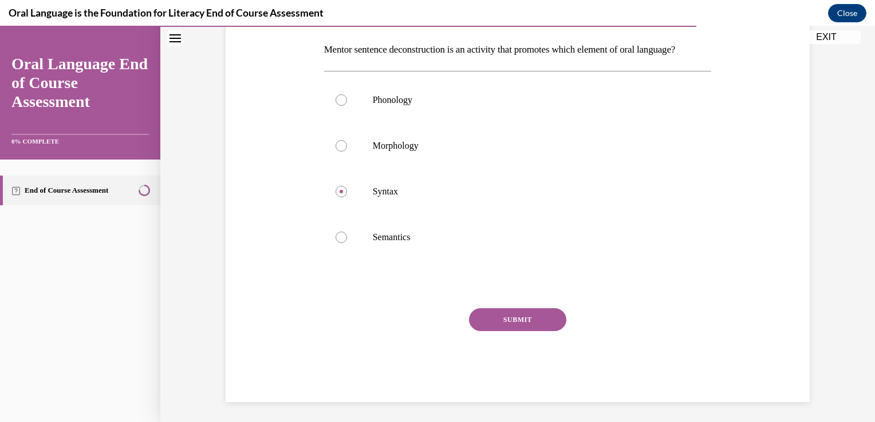
click at [508, 331] on button "SUBMIT" at bounding box center [517, 320] width 97 height 23
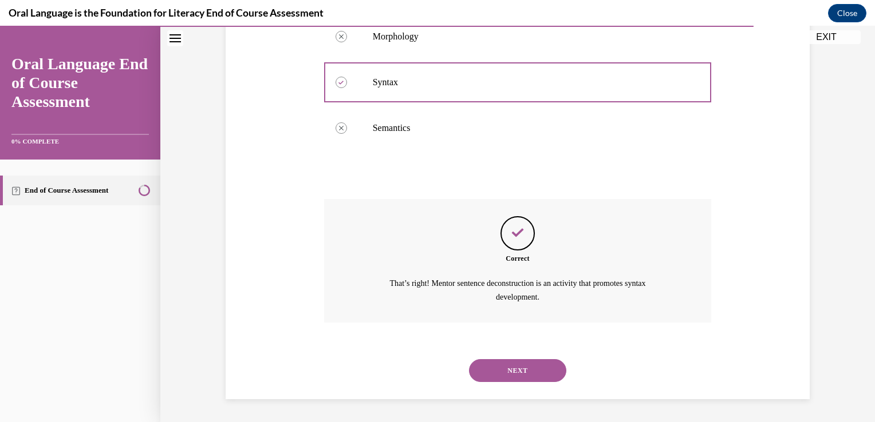
scroll to position [306, 0]
click at [508, 365] on button "NEXT" at bounding box center [517, 371] width 97 height 23
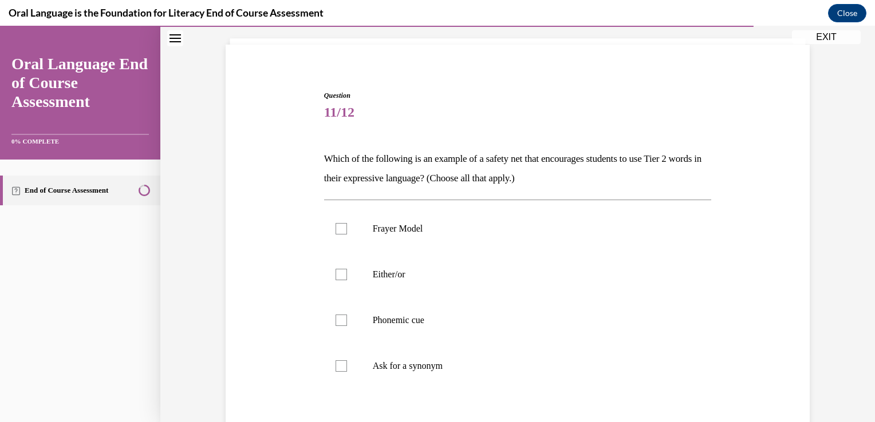
scroll to position [74, 0]
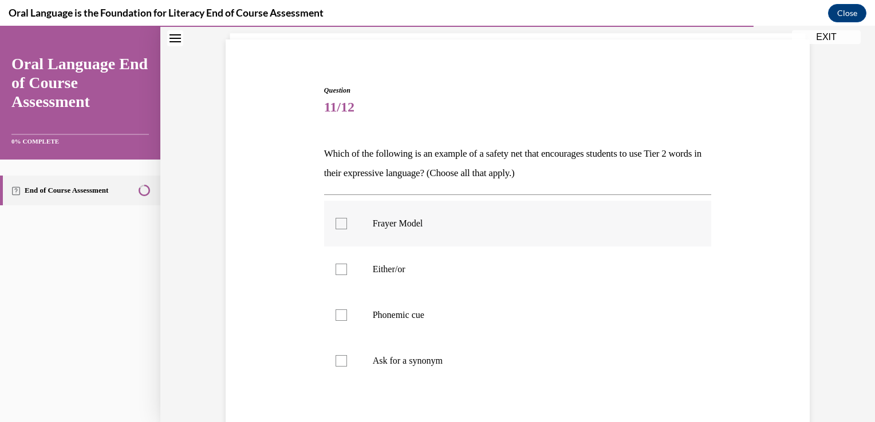
click at [337, 221] on div at bounding box center [340, 223] width 11 height 11
click at [337, 221] on input "Frayer Model" at bounding box center [340, 223] width 11 height 11
checkbox input "true"
click at [336, 361] on div at bounding box center [340, 361] width 11 height 11
click at [336, 361] on input "Ask for a synonym" at bounding box center [340, 361] width 11 height 11
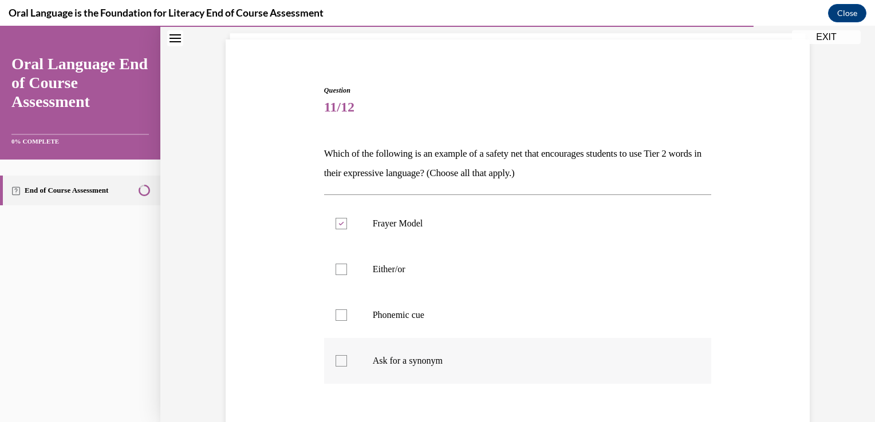
checkbox input "true"
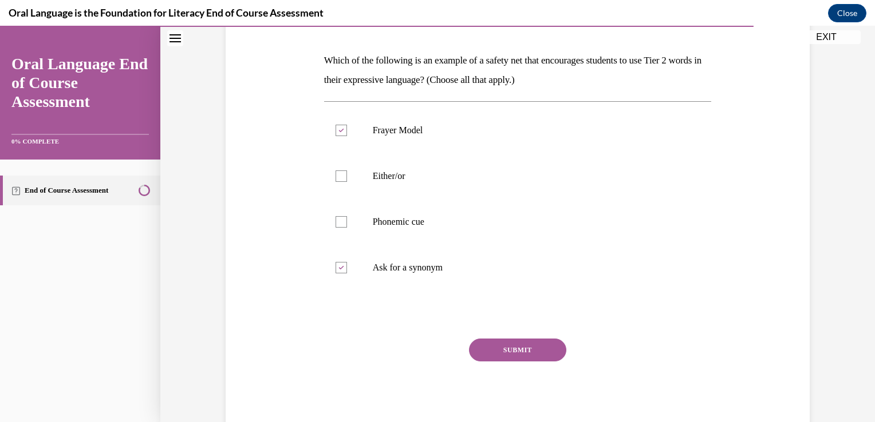
scroll to position [174, 0]
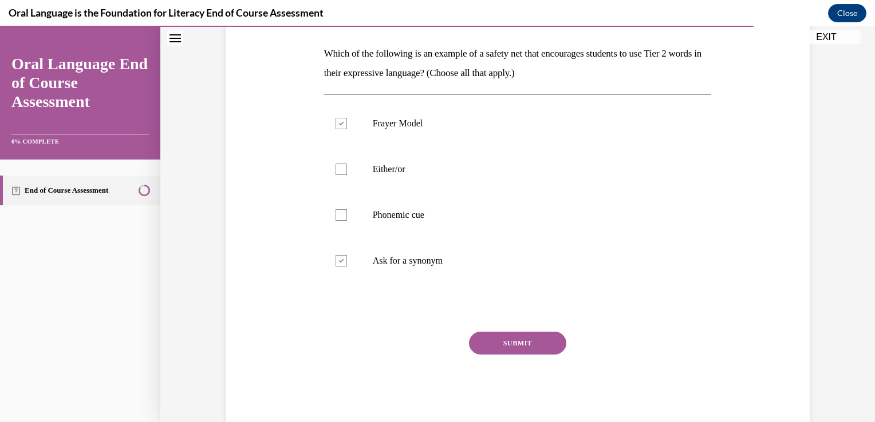
click at [515, 337] on button "SUBMIT" at bounding box center [517, 343] width 97 height 23
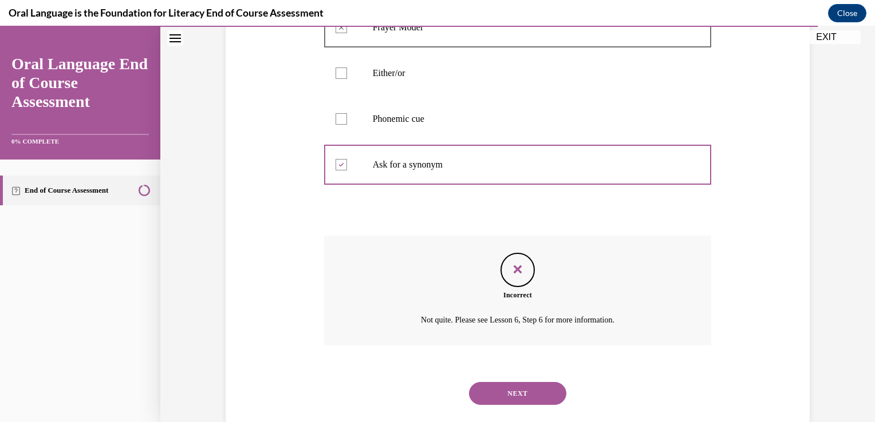
scroll to position [293, 0]
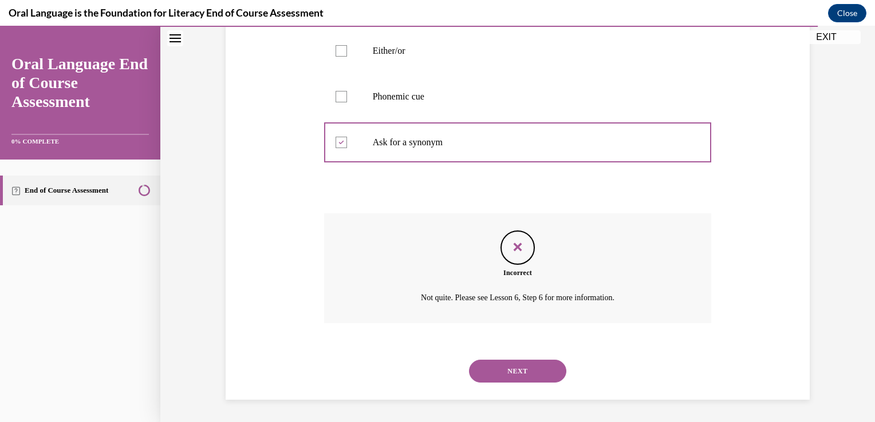
click at [511, 370] on button "NEXT" at bounding box center [517, 371] width 97 height 23
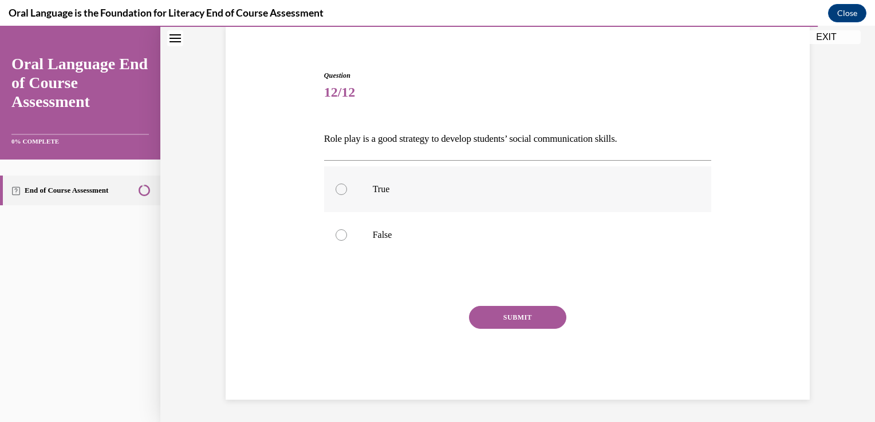
click at [338, 189] on div at bounding box center [340, 189] width 11 height 11
click at [338, 189] on input "True" at bounding box center [340, 189] width 11 height 11
radio input "true"
click at [508, 315] on button "SUBMIT" at bounding box center [517, 317] width 97 height 23
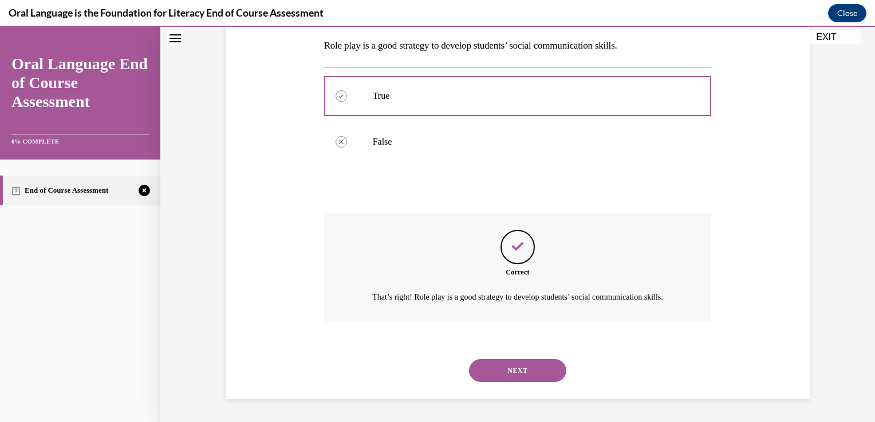
scroll to position [195, 0]
click at [511, 369] on button "NEXT" at bounding box center [517, 371] width 97 height 23
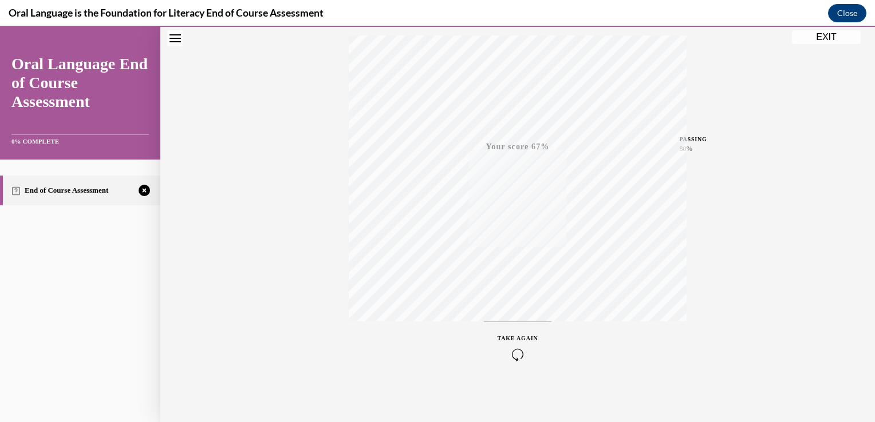
scroll to position [189, 0]
click at [511, 347] on icon "button" at bounding box center [517, 353] width 41 height 13
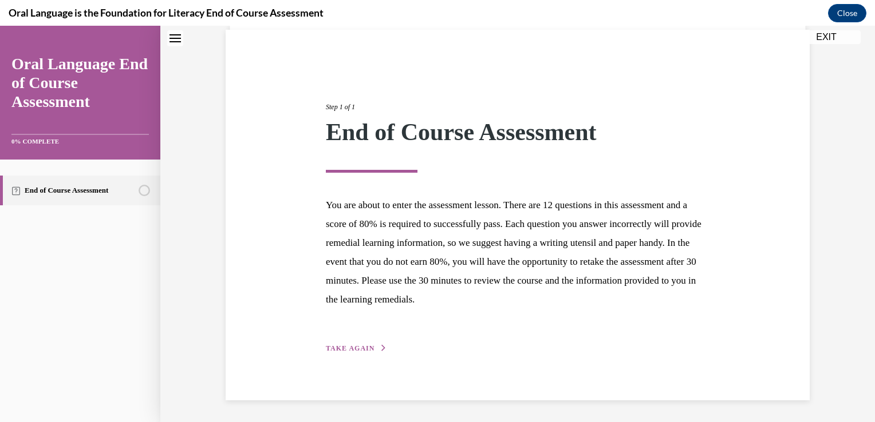
click at [357, 345] on span "TAKE AGAIN" at bounding box center [350, 349] width 49 height 8
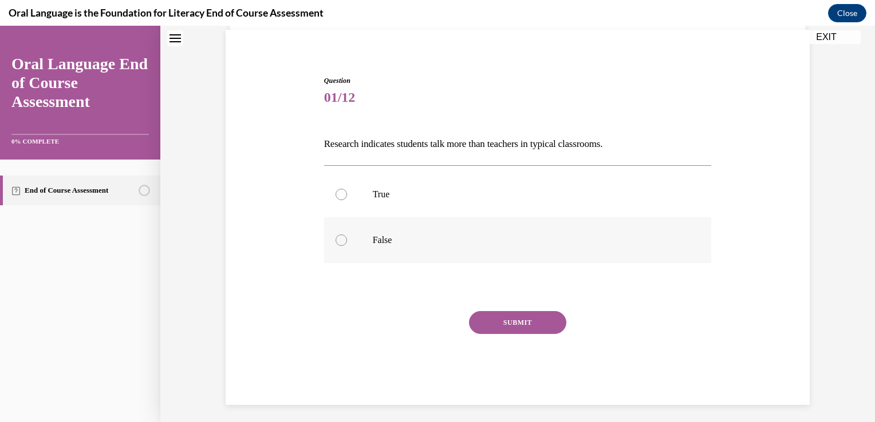
click at [339, 241] on div at bounding box center [340, 240] width 11 height 11
click at [339, 241] on input "False" at bounding box center [340, 240] width 11 height 11
radio input "true"
click at [512, 318] on button "SUBMIT" at bounding box center [517, 322] width 97 height 23
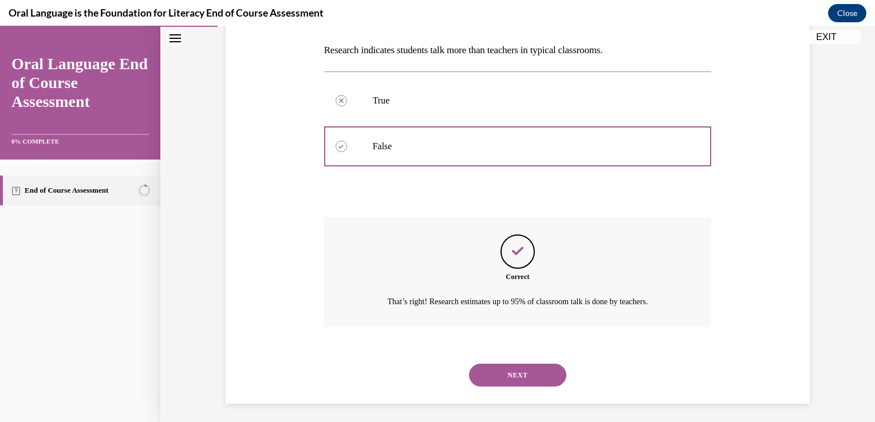
scroll to position [181, 0]
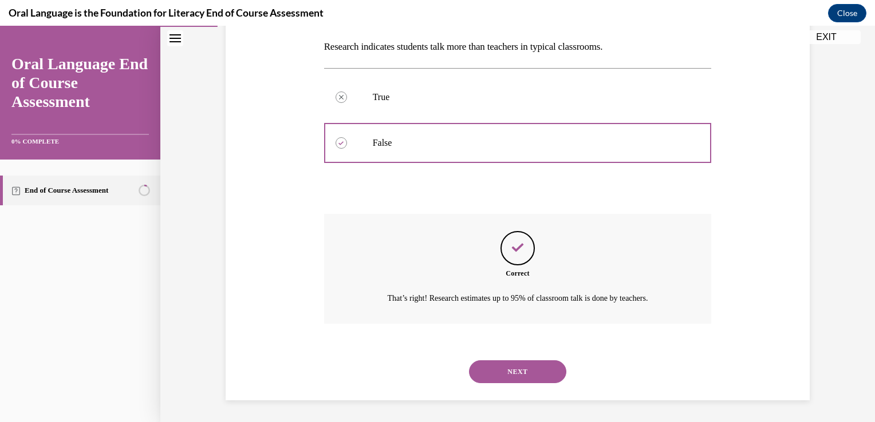
click at [511, 368] on button "NEXT" at bounding box center [517, 372] width 97 height 23
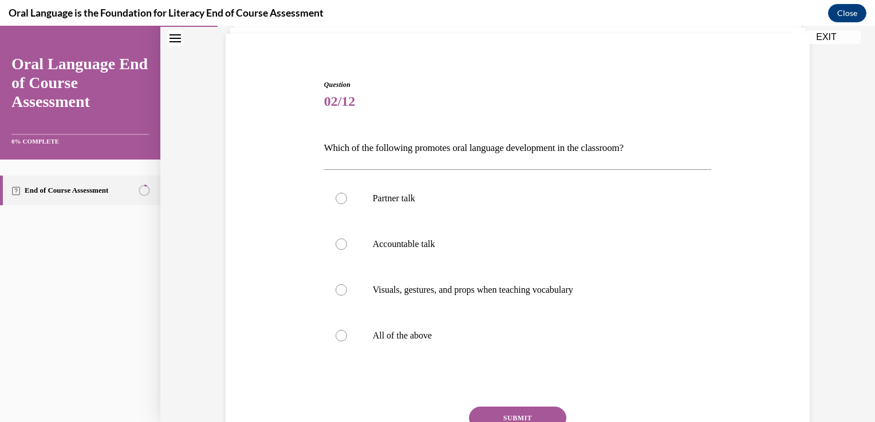
scroll to position [82, 0]
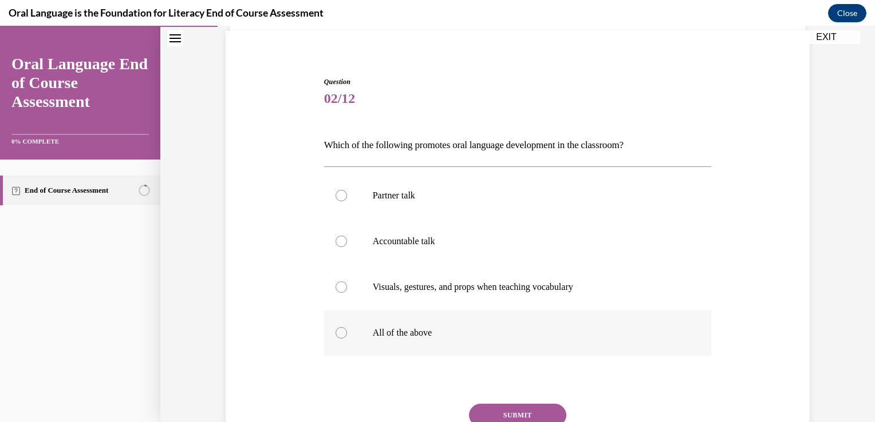
click at [337, 333] on div at bounding box center [340, 332] width 11 height 11
click at [337, 333] on input "All of the above" at bounding box center [340, 332] width 11 height 11
radio input "true"
click at [515, 409] on button "SUBMIT" at bounding box center [517, 415] width 97 height 23
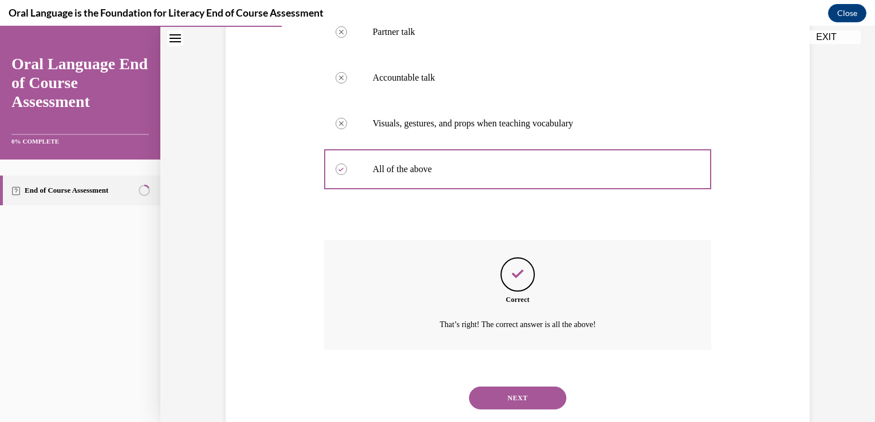
scroll to position [272, 0]
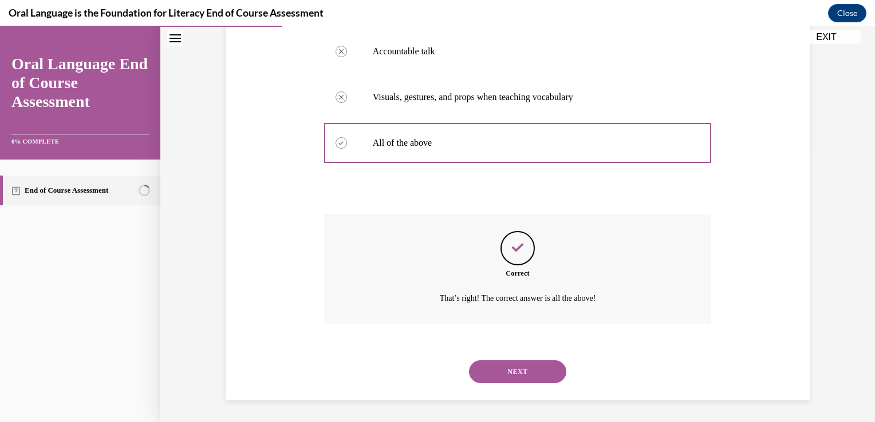
click at [512, 366] on button "NEXT" at bounding box center [517, 372] width 97 height 23
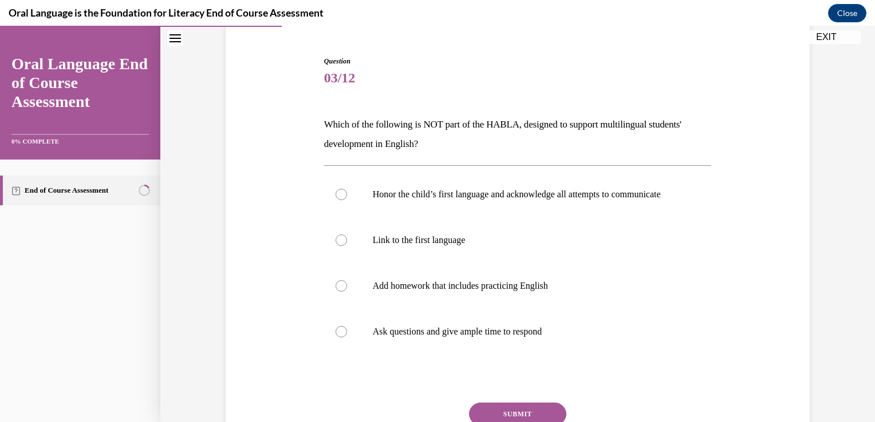
scroll to position [106, 0]
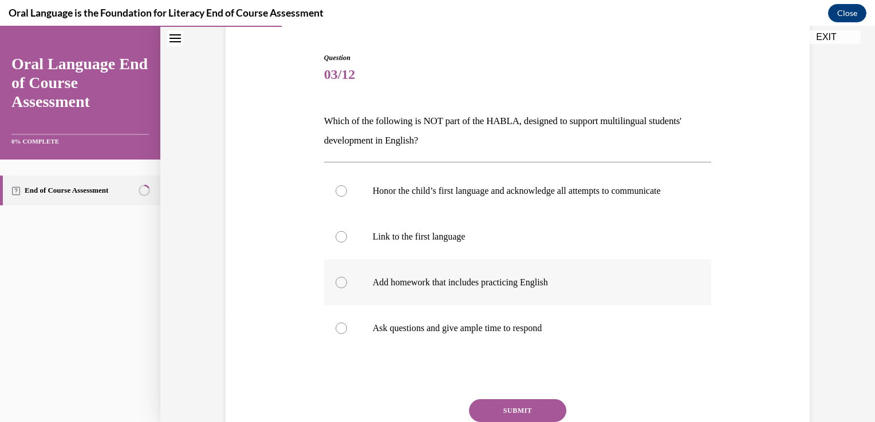
click at [335, 289] on div at bounding box center [340, 282] width 11 height 11
click at [335, 289] on input "Add homework that includes practicing English" at bounding box center [340, 282] width 11 height 11
radio input "true"
click at [507, 416] on button "SUBMIT" at bounding box center [517, 411] width 97 height 23
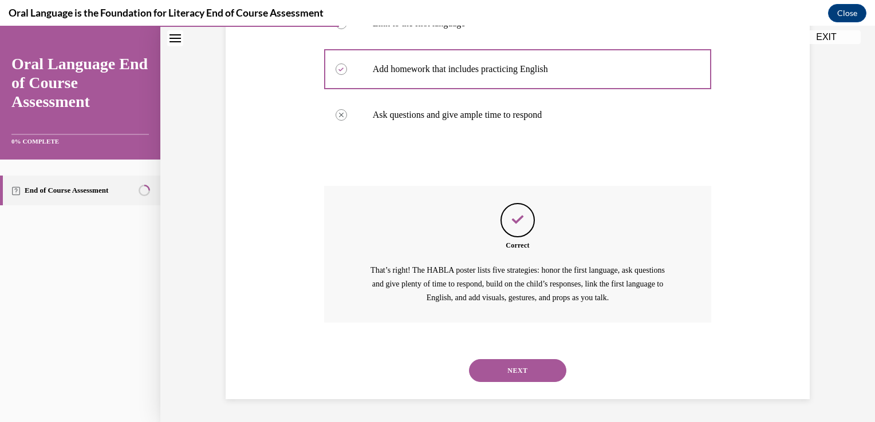
scroll to position [331, 0]
click at [518, 367] on button "NEXT" at bounding box center [517, 371] width 97 height 23
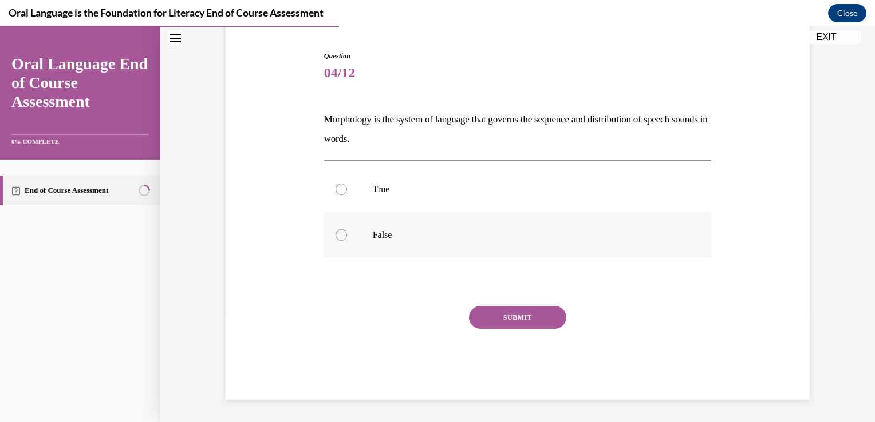
click at [337, 231] on div at bounding box center [340, 235] width 11 height 11
click at [337, 231] on input "False" at bounding box center [340, 235] width 11 height 11
radio input "true"
click at [502, 318] on button "SUBMIT" at bounding box center [517, 317] width 97 height 23
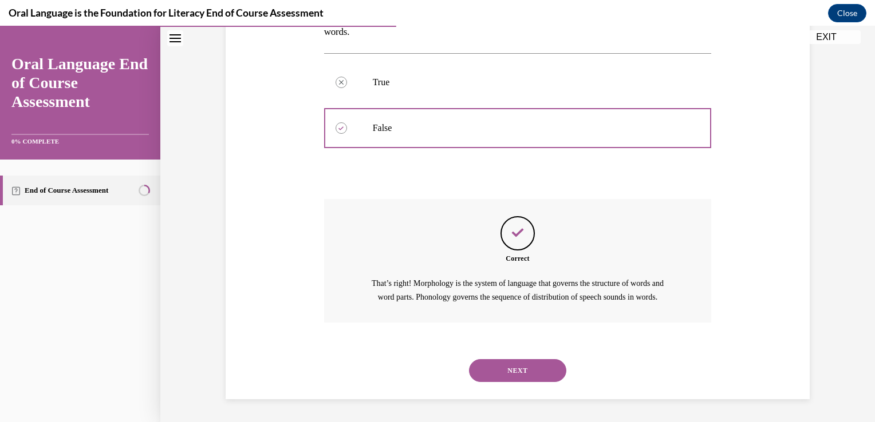
scroll to position [228, 0]
click at [512, 370] on button "NEXT" at bounding box center [517, 371] width 97 height 23
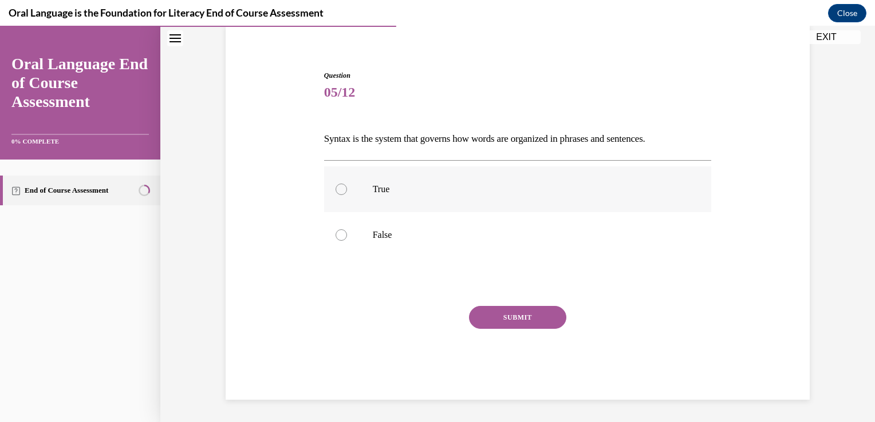
click at [335, 188] on div at bounding box center [340, 189] width 11 height 11
click at [335, 188] on input "True" at bounding box center [340, 189] width 11 height 11
radio input "true"
click at [513, 315] on button "SUBMIT" at bounding box center [517, 317] width 97 height 23
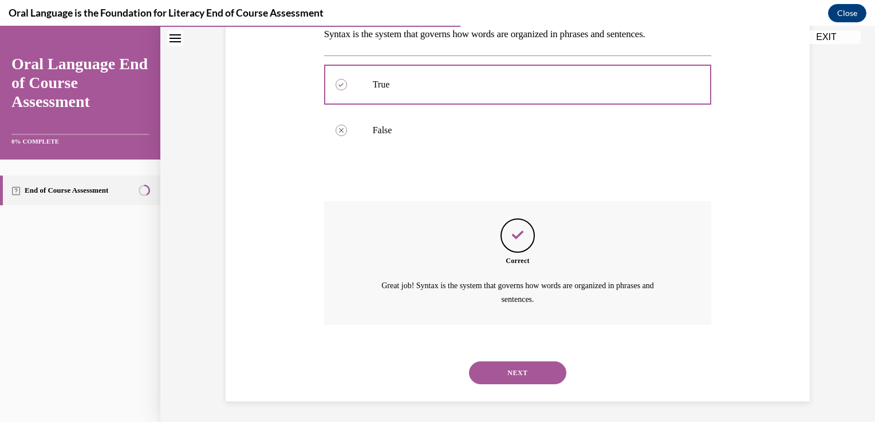
scroll to position [195, 0]
click at [503, 372] on button "NEXT" at bounding box center [517, 372] width 97 height 23
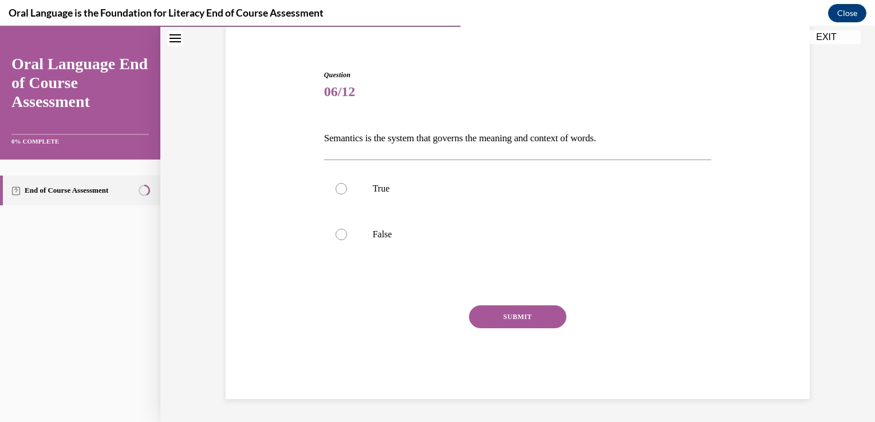
scroll to position [89, 0]
click at [335, 187] on div at bounding box center [340, 189] width 11 height 11
click at [335, 187] on input "True" at bounding box center [340, 189] width 11 height 11
radio input "true"
click at [506, 315] on button "SUBMIT" at bounding box center [517, 317] width 97 height 23
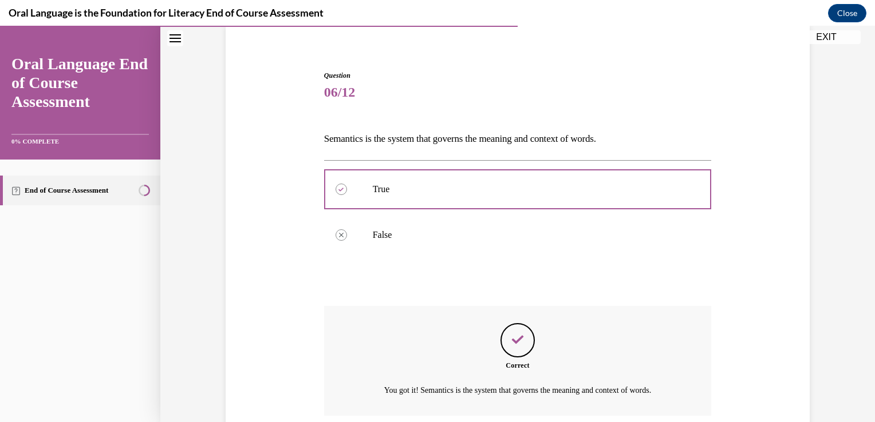
scroll to position [181, 0]
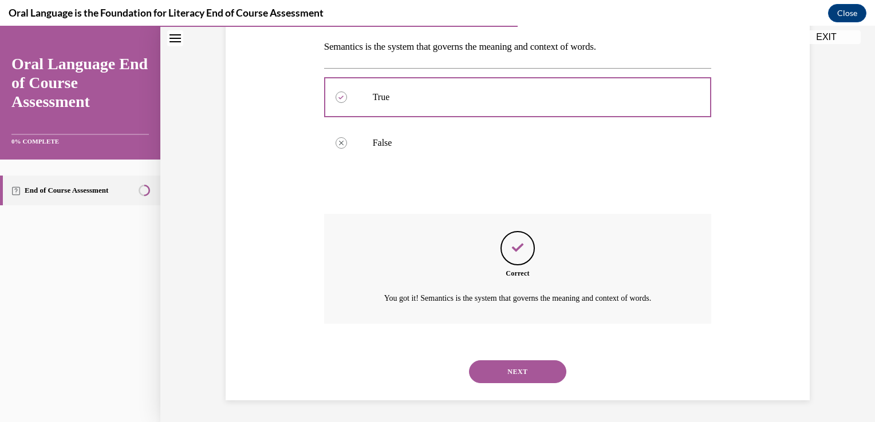
click at [510, 372] on button "NEXT" at bounding box center [517, 372] width 97 height 23
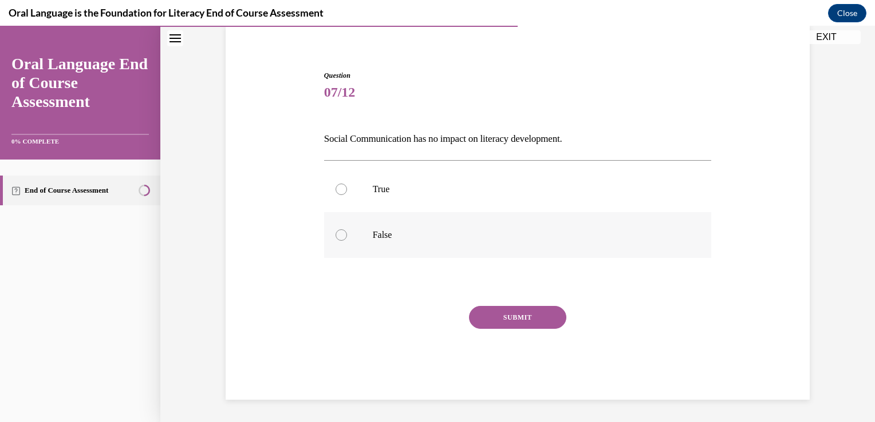
click at [337, 235] on div at bounding box center [340, 235] width 11 height 11
click at [337, 235] on input "False" at bounding box center [340, 235] width 11 height 11
radio input "true"
click at [514, 313] on button "SUBMIT" at bounding box center [517, 317] width 97 height 23
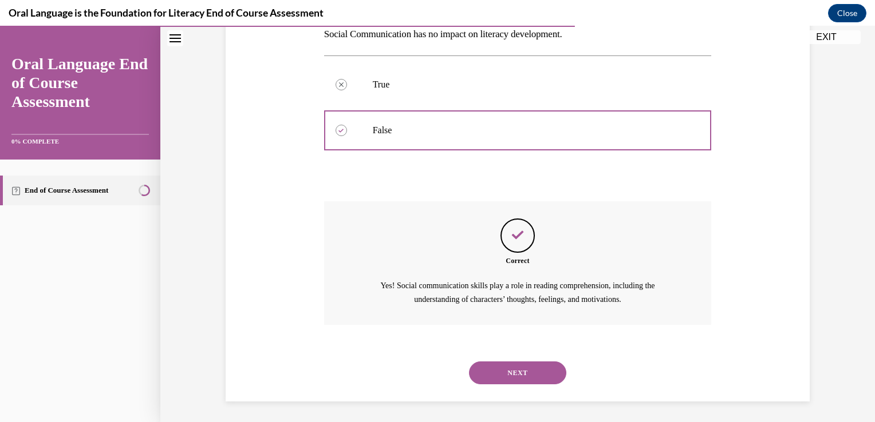
scroll to position [195, 0]
click at [510, 370] on button "NEXT" at bounding box center [517, 372] width 97 height 23
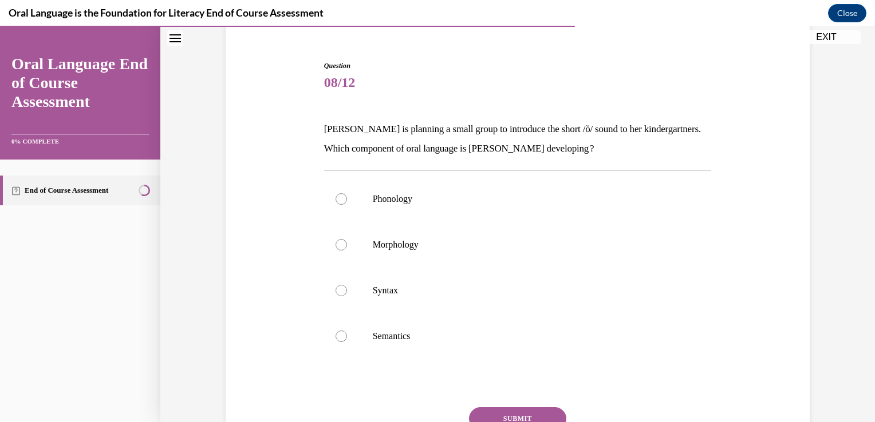
scroll to position [101, 0]
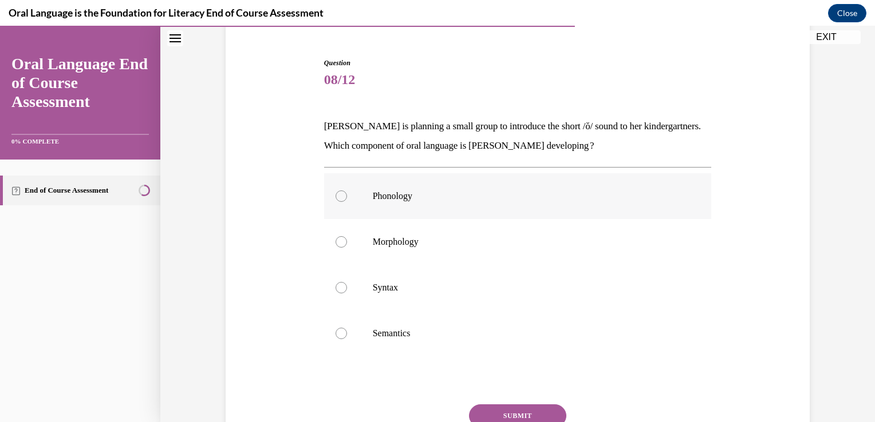
click at [336, 195] on div at bounding box center [340, 196] width 11 height 11
click at [336, 195] on input "Phonology" at bounding box center [340, 196] width 11 height 11
radio input "true"
click at [505, 411] on button "SUBMIT" at bounding box center [517, 416] width 97 height 23
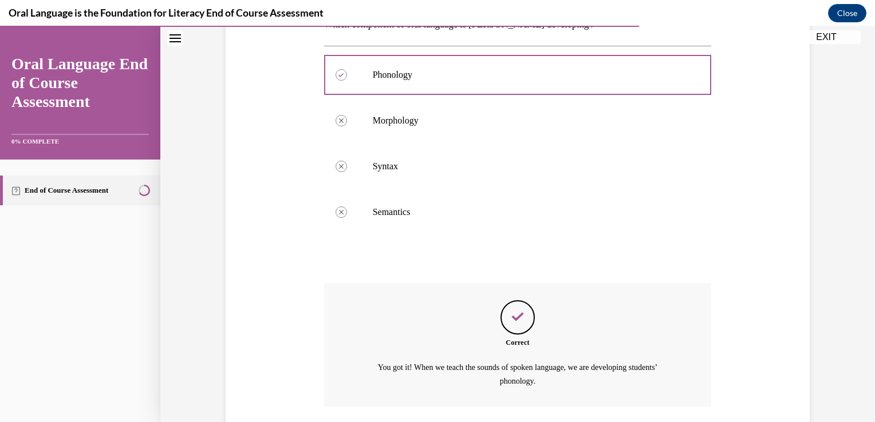
scroll to position [306, 0]
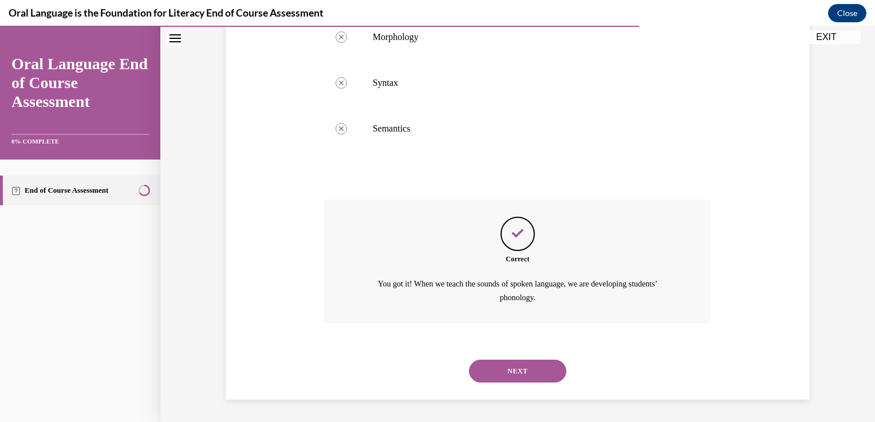
click at [506, 369] on button "NEXT" at bounding box center [517, 371] width 97 height 23
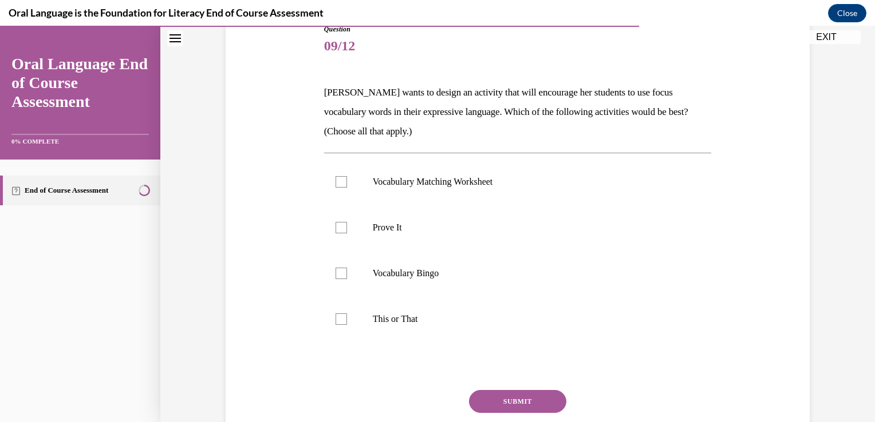
scroll to position [141, 0]
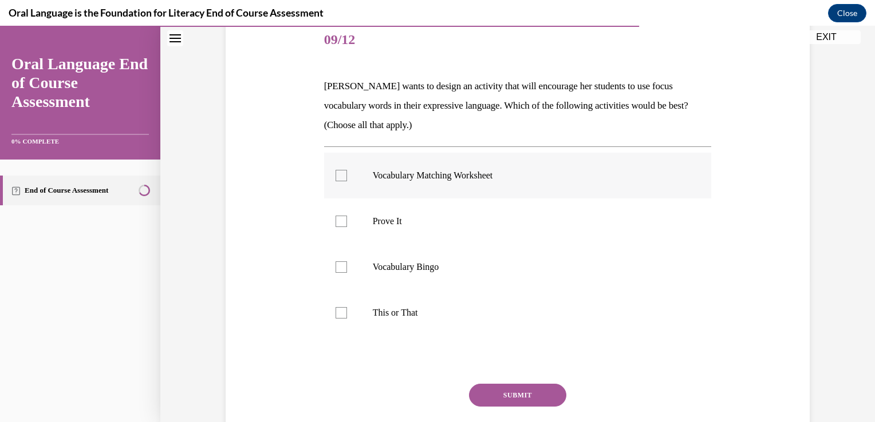
click at [336, 175] on div at bounding box center [340, 175] width 11 height 11
click at [336, 175] on input "Vocabulary Matching Worksheet" at bounding box center [340, 175] width 11 height 11
checkbox input "true"
click at [335, 220] on div at bounding box center [340, 221] width 11 height 11
click at [335, 220] on input "Prove It" at bounding box center [340, 221] width 11 height 11
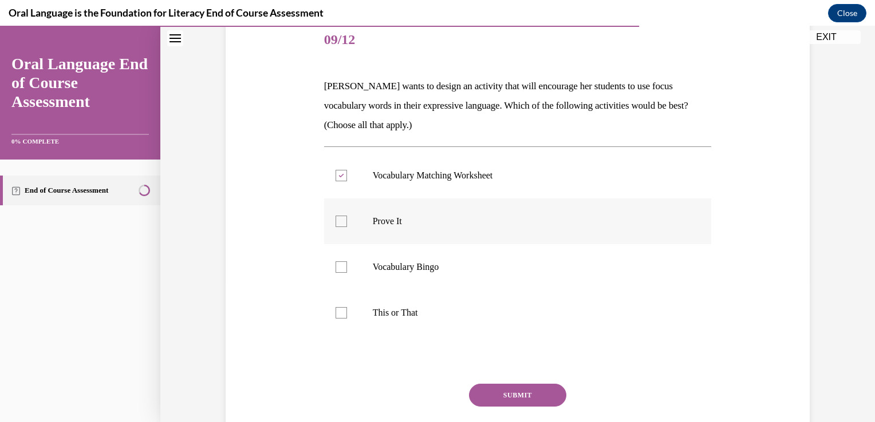
checkbox input "true"
click at [335, 310] on div at bounding box center [340, 312] width 11 height 11
click at [335, 310] on input "This or That" at bounding box center [340, 312] width 11 height 11
checkbox input "true"
click at [510, 390] on button "SUBMIT" at bounding box center [517, 395] width 97 height 23
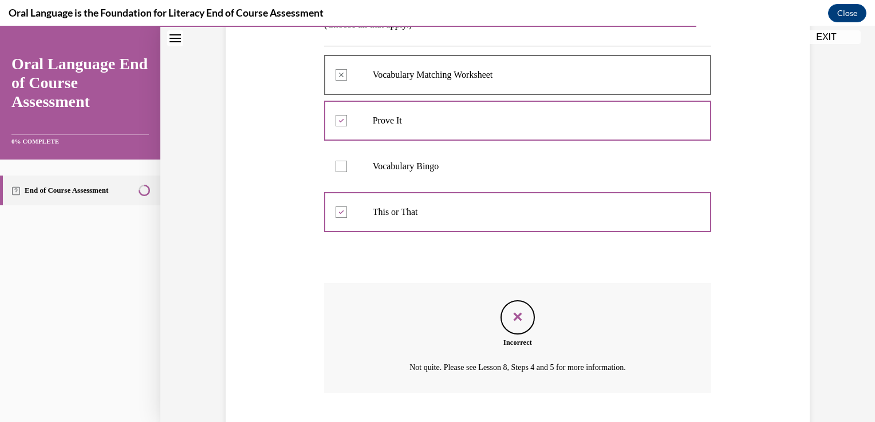
scroll to position [311, 0]
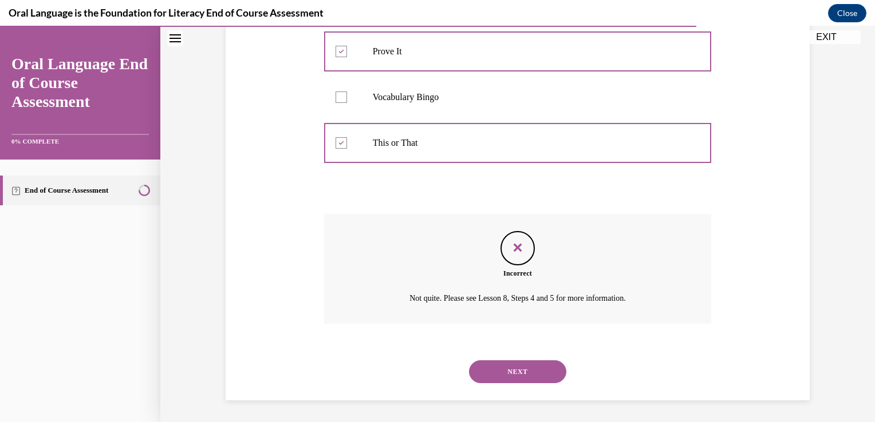
click at [518, 371] on button "NEXT" at bounding box center [517, 372] width 97 height 23
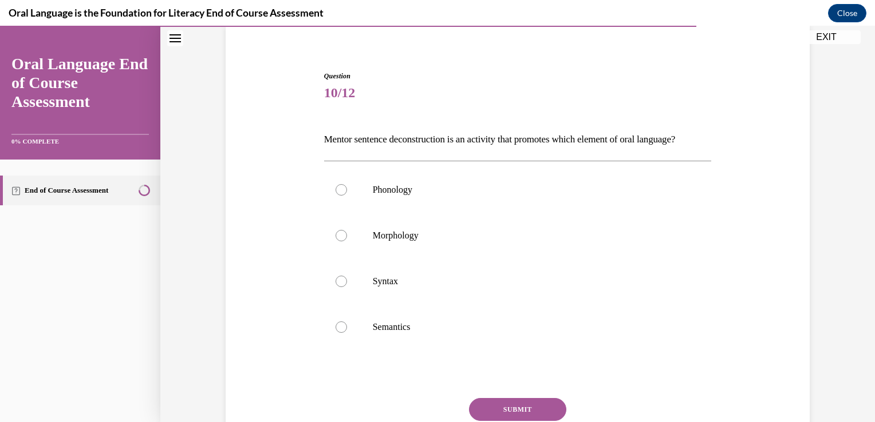
scroll to position [91, 0]
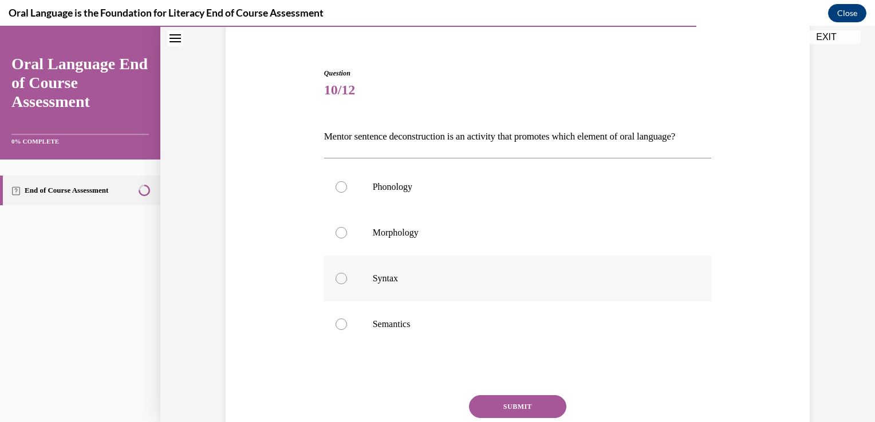
click at [335, 285] on div at bounding box center [340, 278] width 11 height 11
click at [335, 285] on input "Syntax" at bounding box center [340, 278] width 11 height 11
radio input "true"
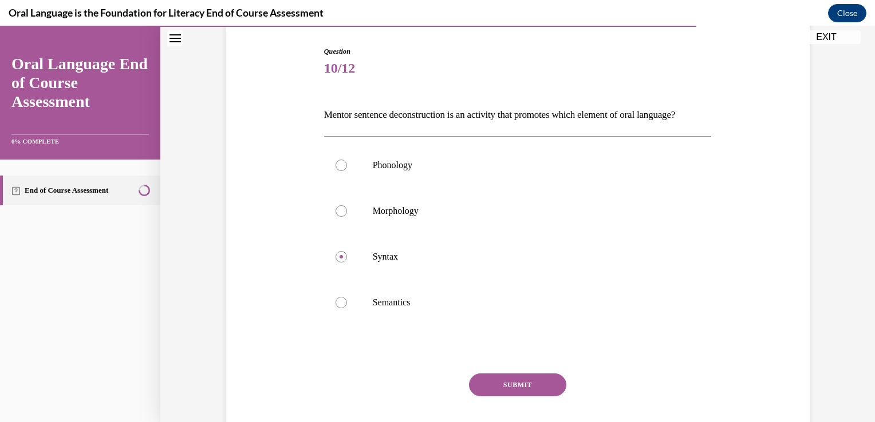
scroll to position [117, 0]
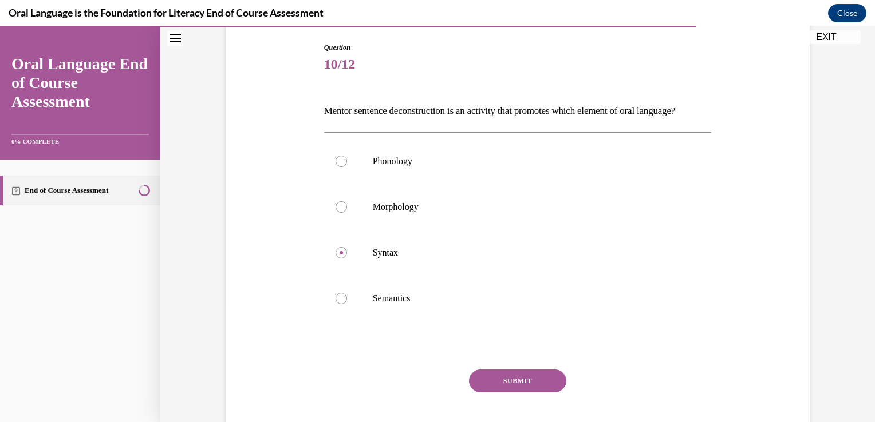
click at [507, 393] on button "SUBMIT" at bounding box center [517, 381] width 97 height 23
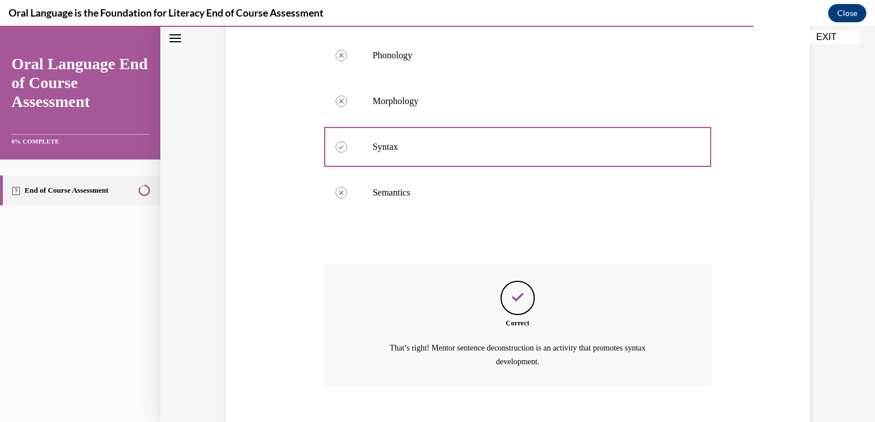
scroll to position [306, 0]
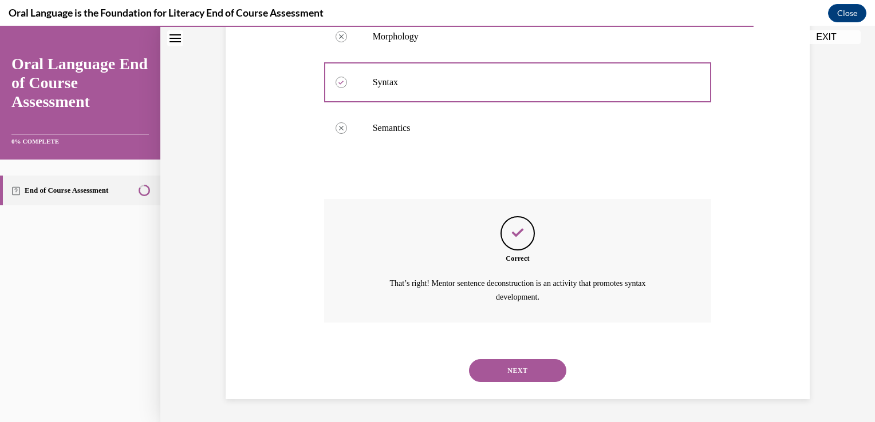
click at [509, 369] on button "NEXT" at bounding box center [517, 371] width 97 height 23
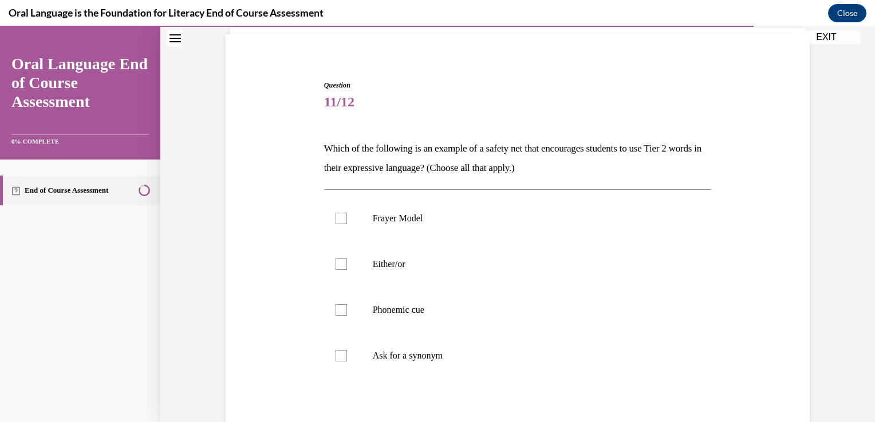
scroll to position [82, 0]
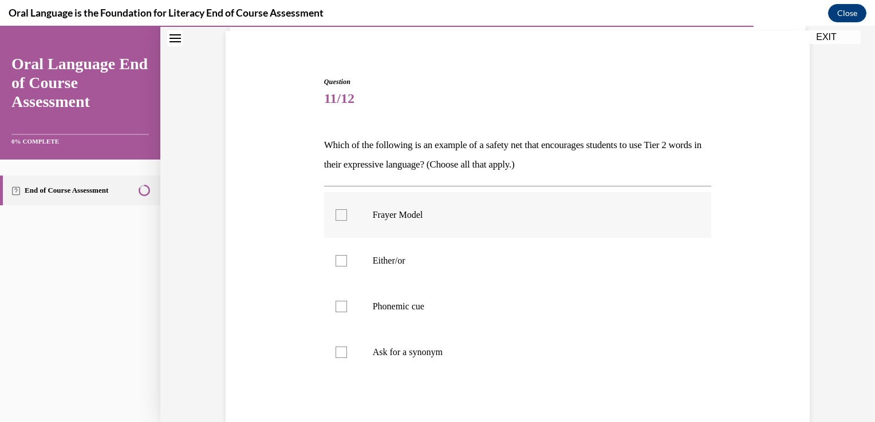
click at [335, 218] on div at bounding box center [340, 215] width 11 height 11
click at [335, 218] on input "Frayer Model" at bounding box center [340, 215] width 11 height 11
checkbox input "true"
click at [336, 351] on div at bounding box center [340, 352] width 11 height 11
click at [336, 351] on input "Ask for a synonym" at bounding box center [340, 352] width 11 height 11
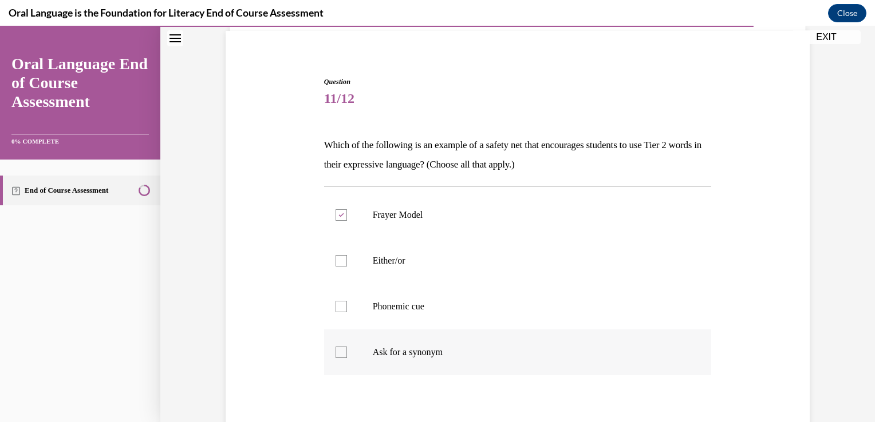
checkbox input "true"
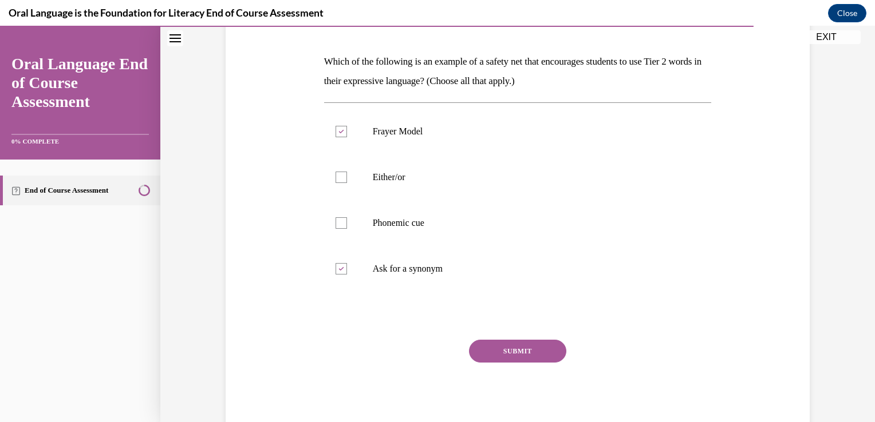
scroll to position [177, 0]
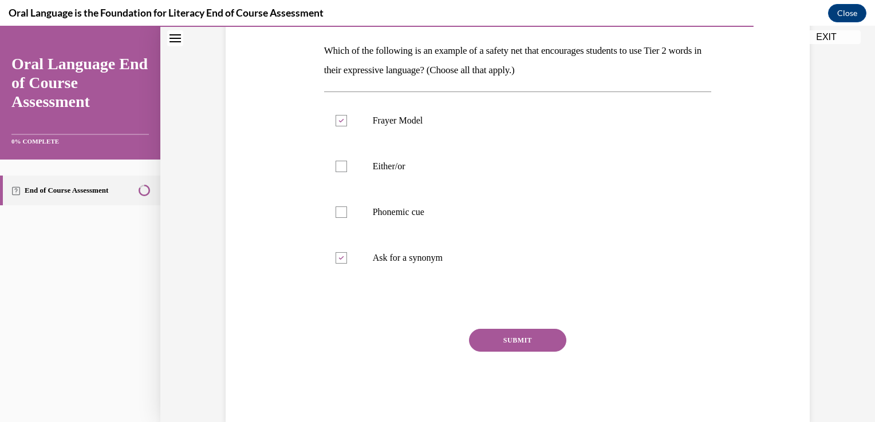
click at [511, 335] on button "SUBMIT" at bounding box center [517, 340] width 97 height 23
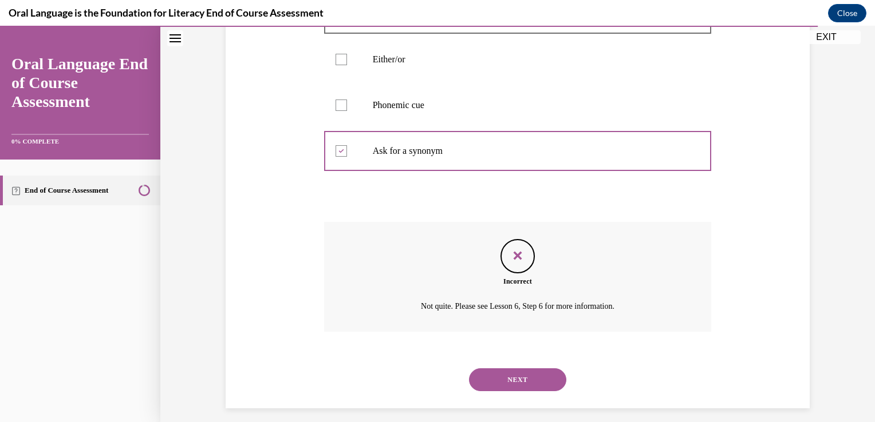
scroll to position [293, 0]
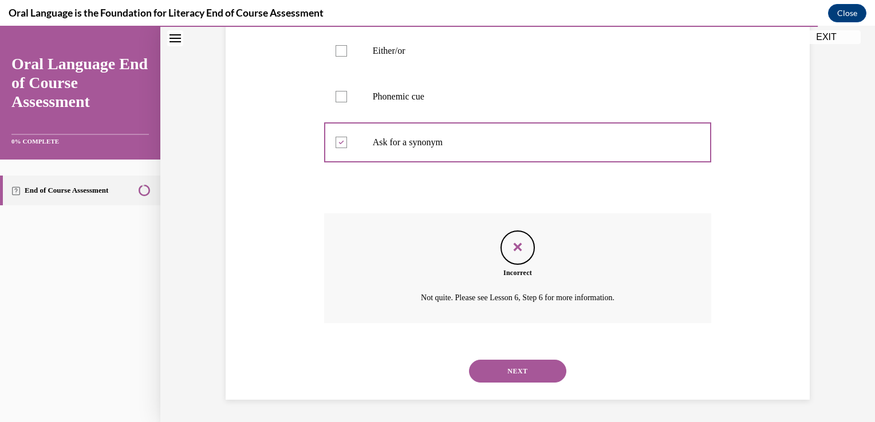
click at [508, 372] on button "NEXT" at bounding box center [517, 371] width 97 height 23
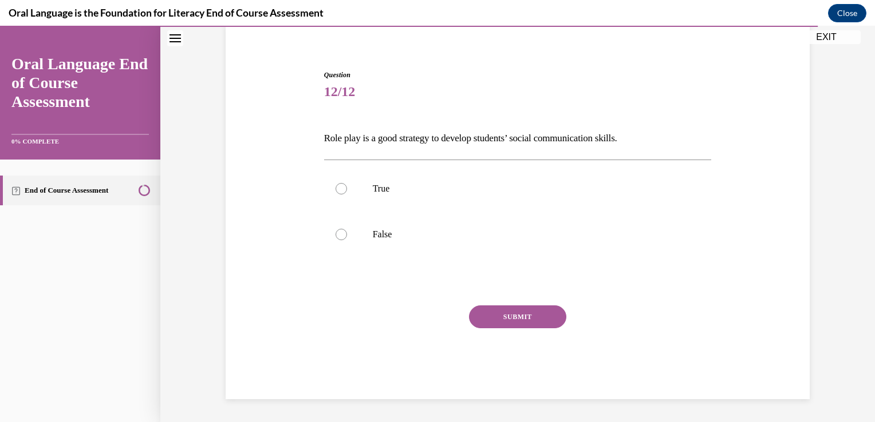
scroll to position [89, 0]
click at [339, 188] on div at bounding box center [340, 189] width 11 height 11
click at [339, 188] on input "True" at bounding box center [340, 189] width 11 height 11
radio input "true"
click at [508, 317] on button "SUBMIT" at bounding box center [517, 317] width 97 height 23
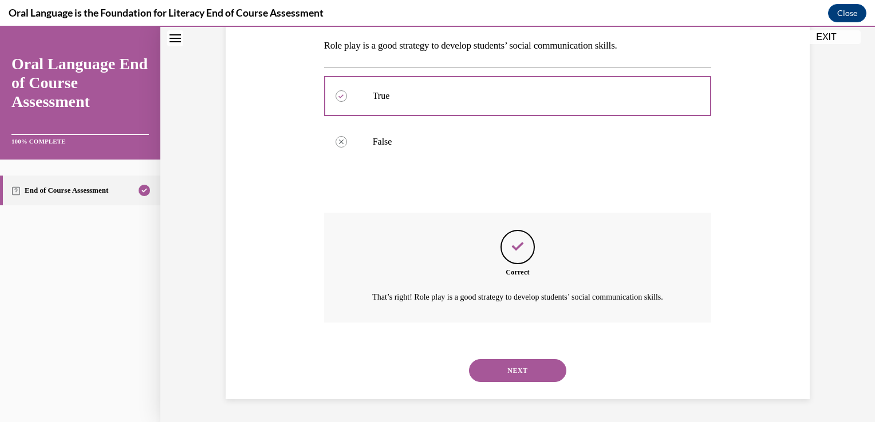
scroll to position [195, 0]
click at [505, 370] on button "NEXT" at bounding box center [517, 371] width 97 height 23
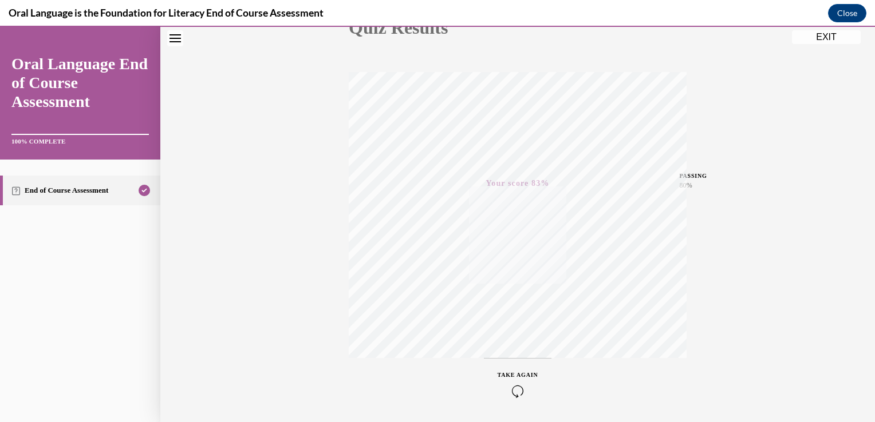
scroll to position [189, 0]
click at [825, 38] on button "EXIT" at bounding box center [826, 37] width 69 height 14
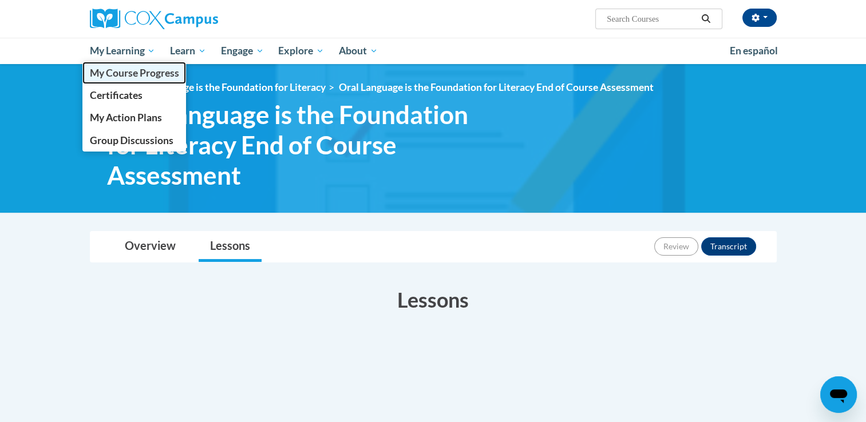
click at [128, 70] on span "My Course Progress" at bounding box center [133, 73] width 89 height 12
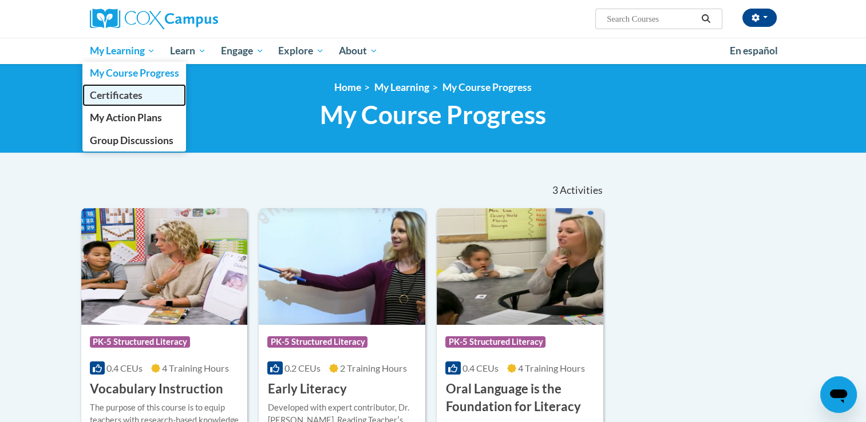
click at [120, 93] on span "Certificates" at bounding box center [115, 95] width 53 height 12
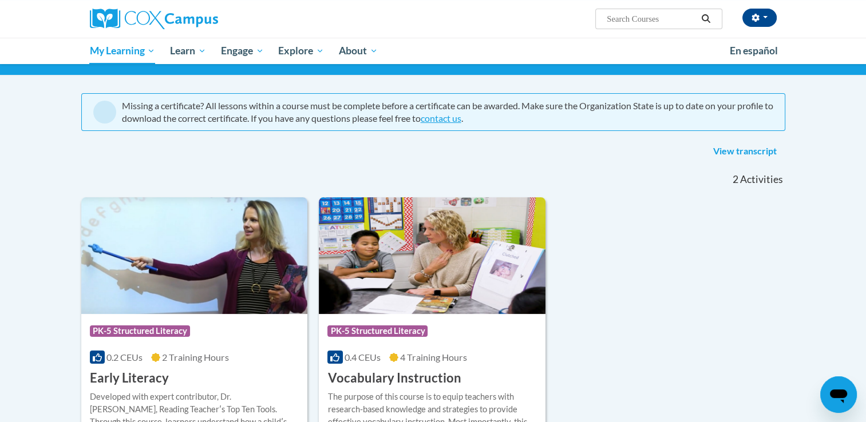
scroll to position [73, 0]
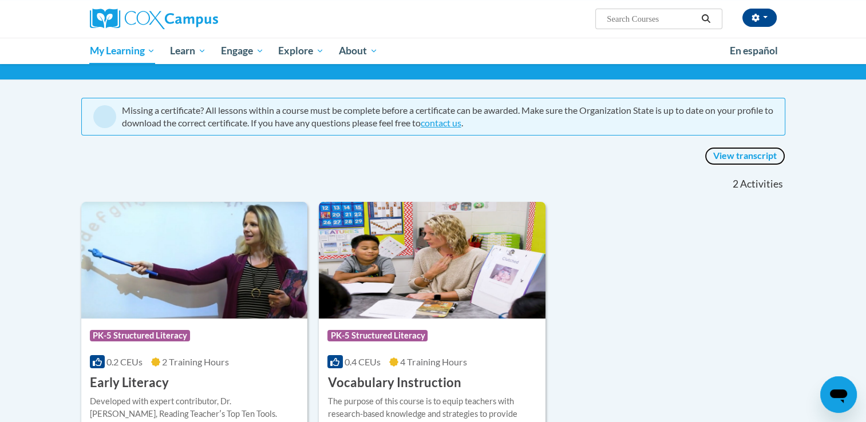
click at [732, 153] on link "View transcript" at bounding box center [745, 156] width 81 height 18
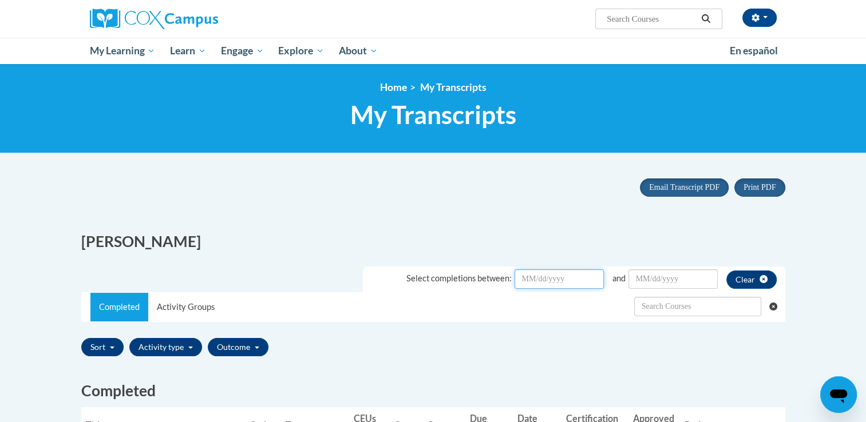
click at [527, 282] on input "Date Input" at bounding box center [559, 279] width 89 height 19
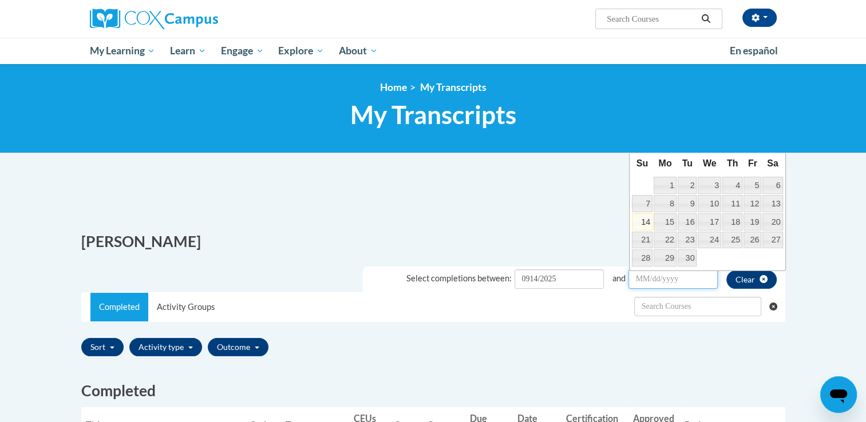
click at [647, 279] on input "Date Input" at bounding box center [673, 279] width 89 height 19
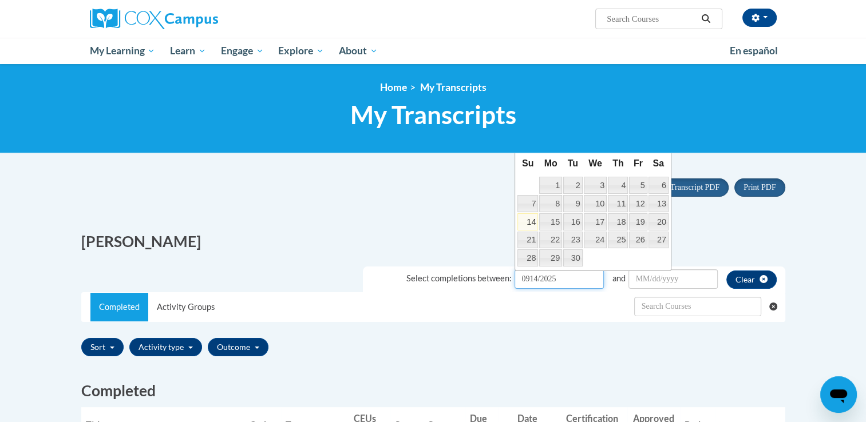
click at [561, 282] on input "0914/2025" at bounding box center [559, 279] width 89 height 19
type input "0"
click at [440, 229] on div "[PERSON_NAME]" at bounding box center [433, 239] width 721 height 38
click at [523, 280] on input "Date Input" at bounding box center [559, 279] width 89 height 19
type input "09/10/2025"
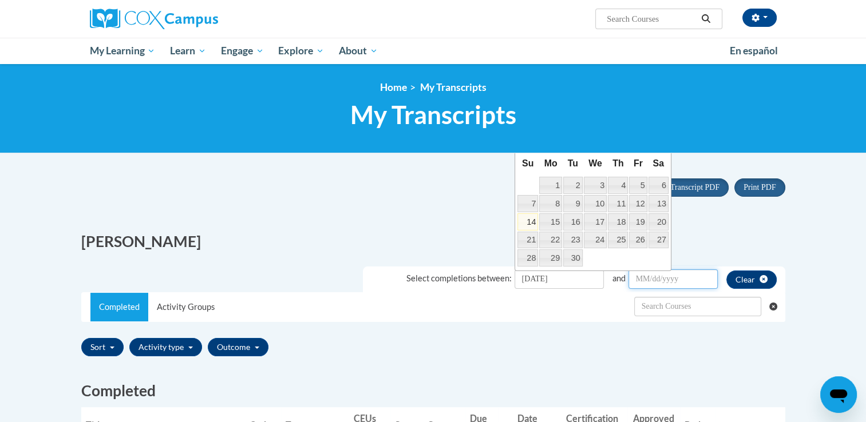
click at [642, 282] on input "Date Input" at bounding box center [673, 279] width 89 height 19
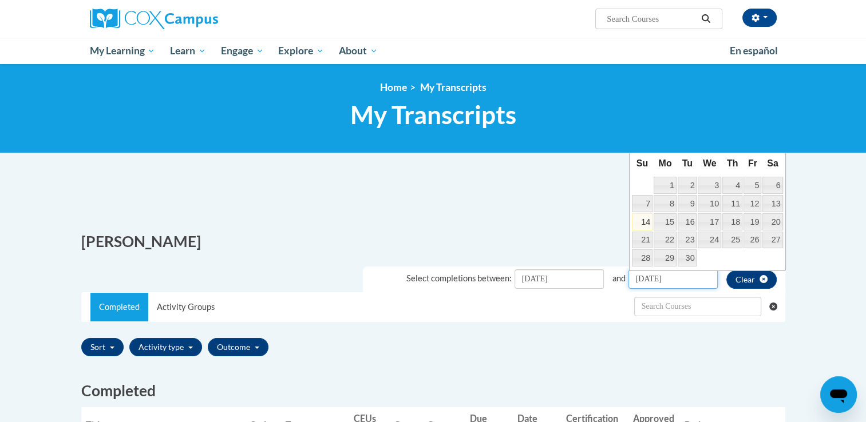
type input "09/14/2025"
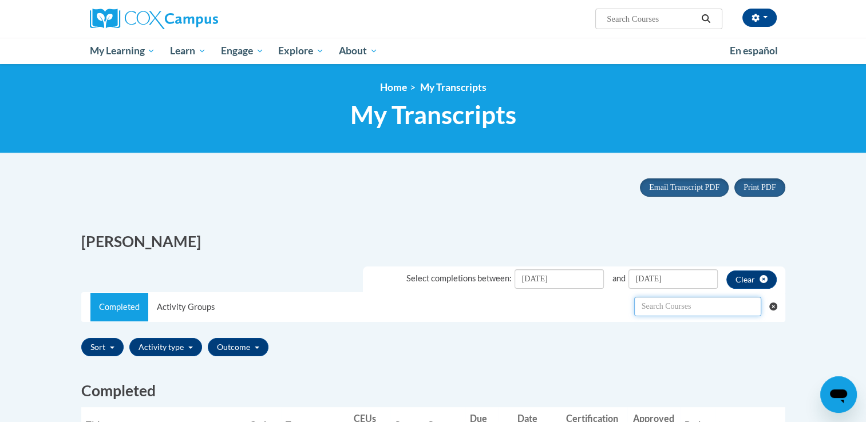
click at [678, 314] on input "text" at bounding box center [697, 306] width 127 height 19
click at [692, 187] on span "Email Transcript PDF" at bounding box center [684, 187] width 70 height 9
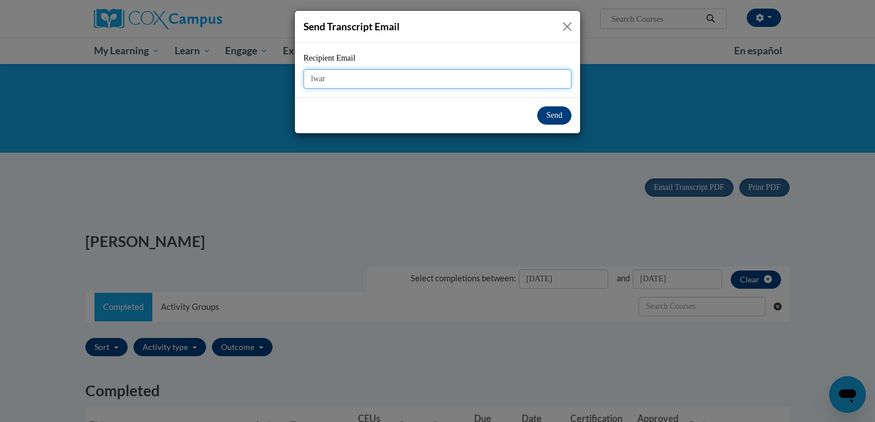
type input "lwarner5@my.westga.edu"
click at [551, 109] on button "Send" at bounding box center [554, 115] width 34 height 18
click at [550, 116] on button "Send" at bounding box center [554, 115] width 34 height 18
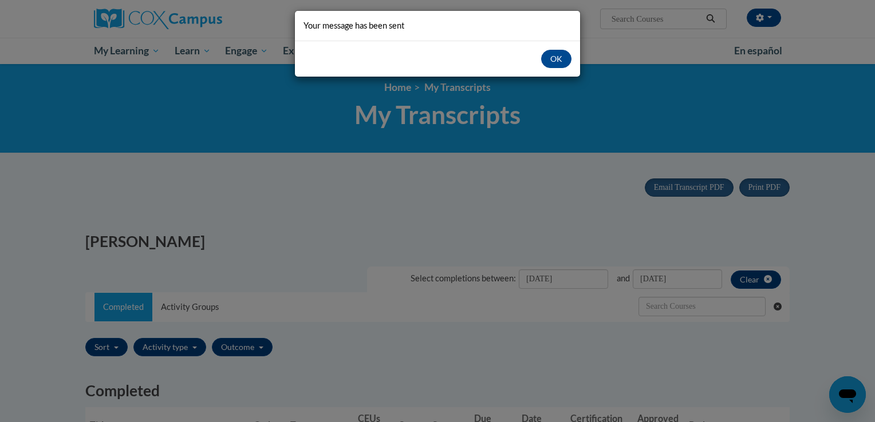
click at [551, 112] on body "Linda Warner (America/New_York UTC-04:00) My Profile Inbox My Transcripts Log O…" at bounding box center [437, 211] width 875 height 422
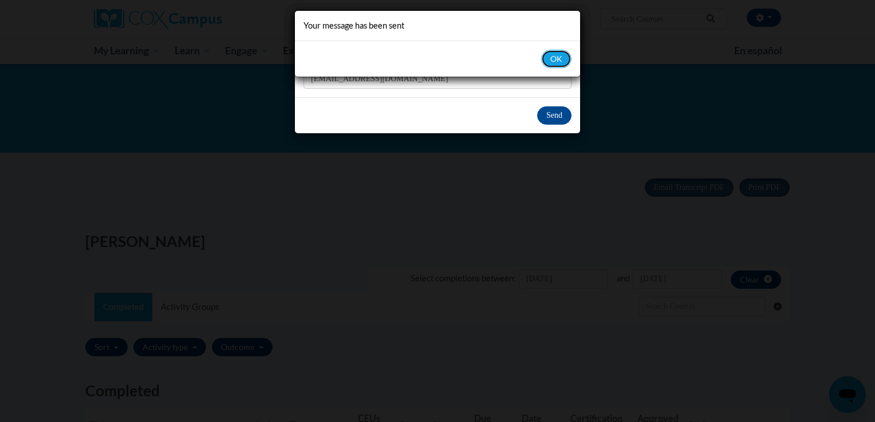
click at [554, 56] on button "OK" at bounding box center [556, 59] width 30 height 18
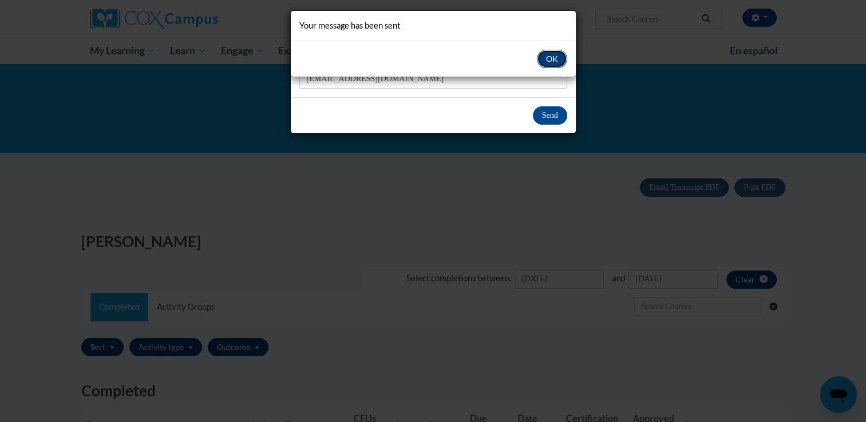
click at [547, 55] on button "OK" at bounding box center [552, 59] width 30 height 18
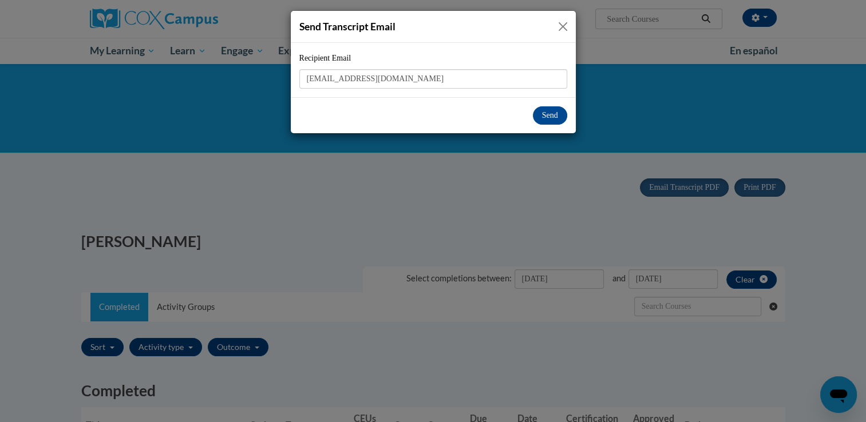
click at [562, 21] on button "Close" at bounding box center [563, 26] width 14 height 14
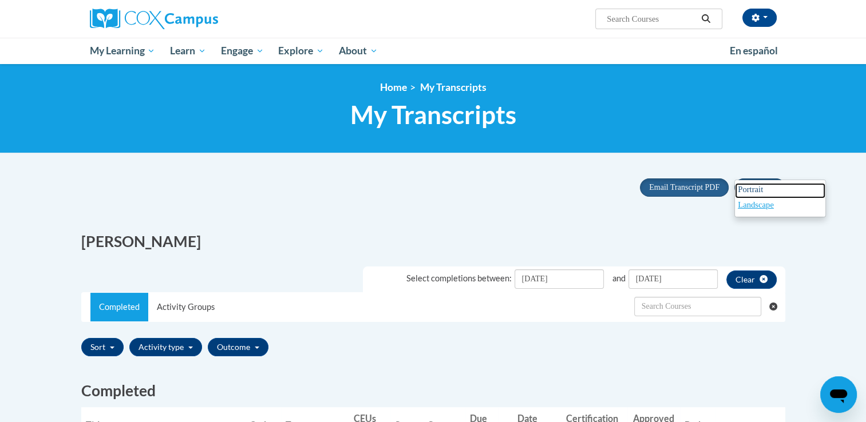
click at [748, 183] on link "Portrait" at bounding box center [780, 190] width 90 height 15
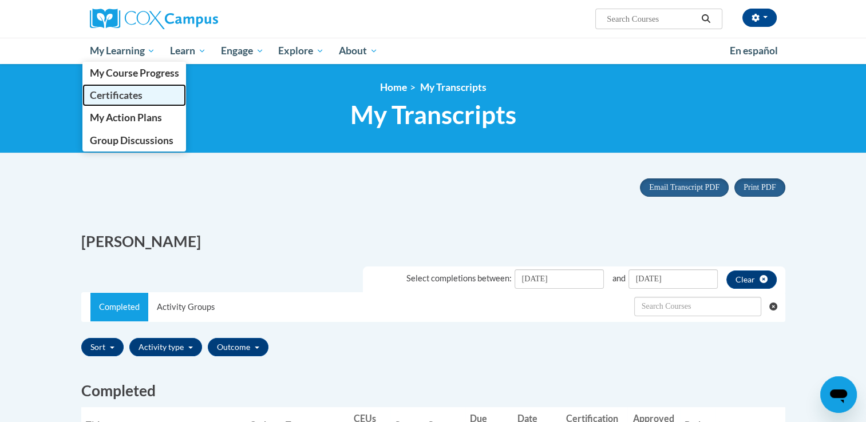
click at [117, 97] on span "Certificates" at bounding box center [115, 95] width 53 height 12
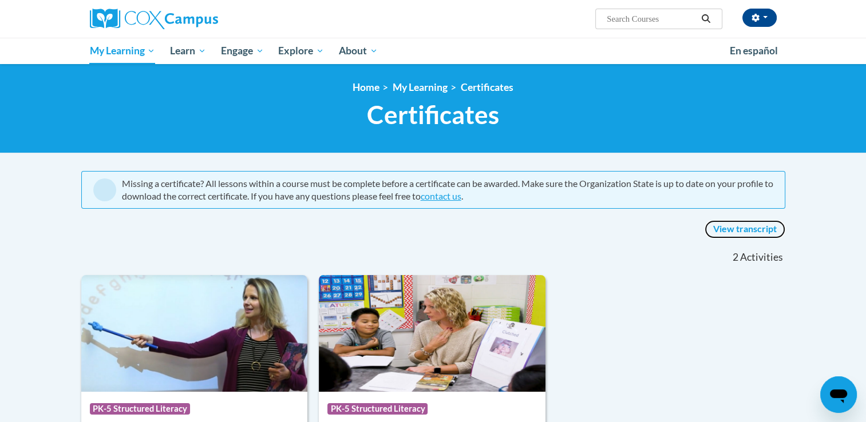
click at [743, 226] on link "View transcript" at bounding box center [745, 229] width 81 height 18
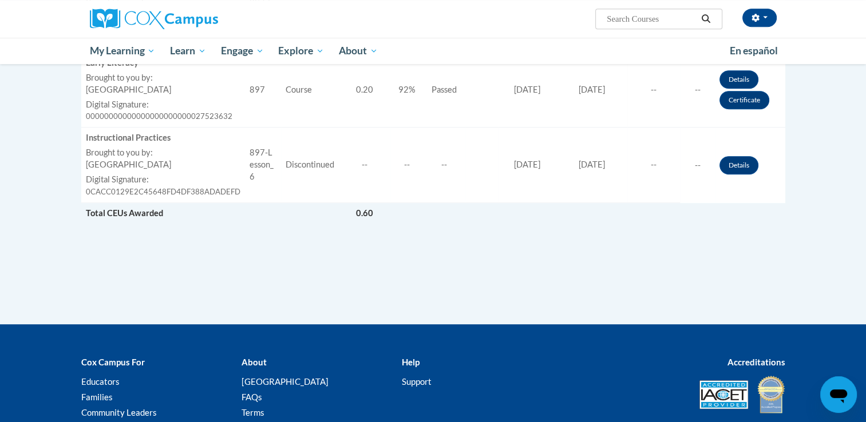
scroll to position [550, 0]
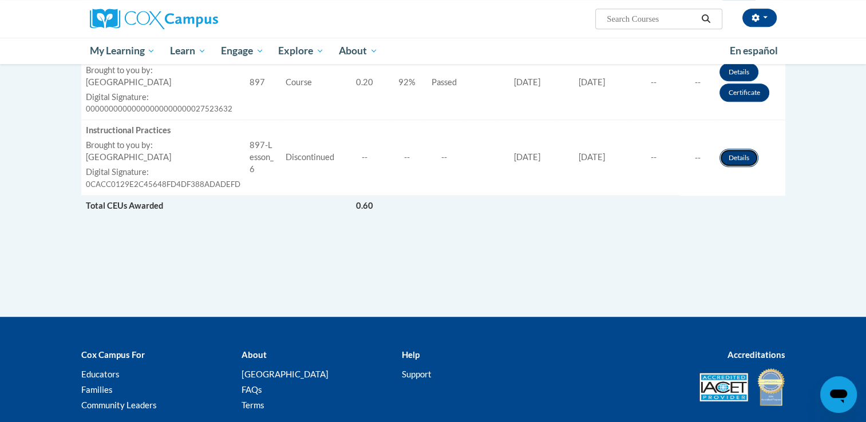
click at [729, 156] on link "Details" at bounding box center [739, 158] width 39 height 18
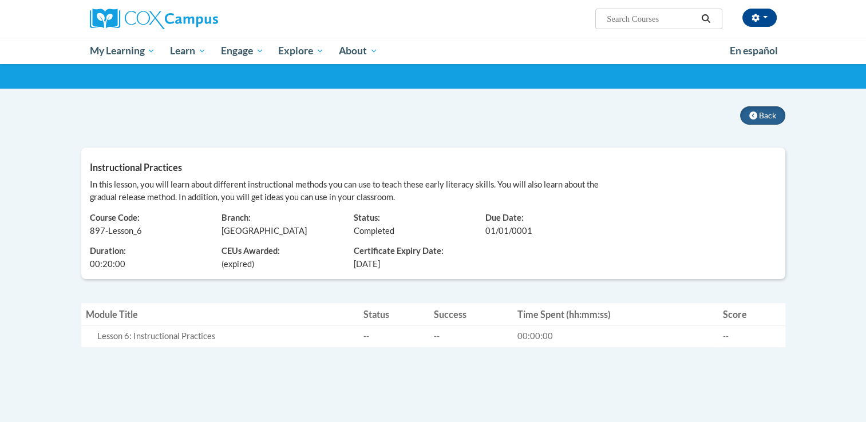
scroll to position [57, 0]
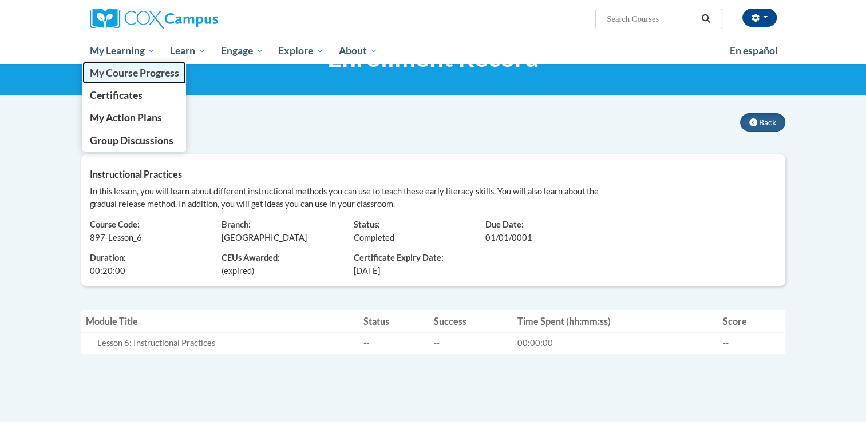
click at [124, 72] on span "My Course Progress" at bounding box center [133, 73] width 89 height 12
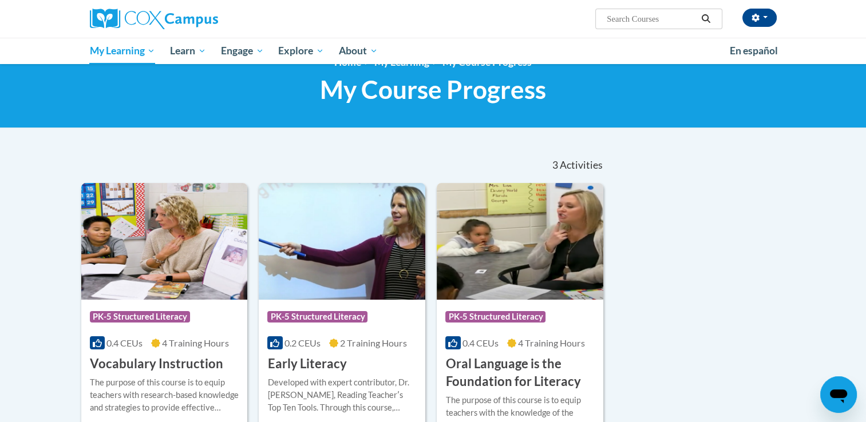
scroll to position [10, 0]
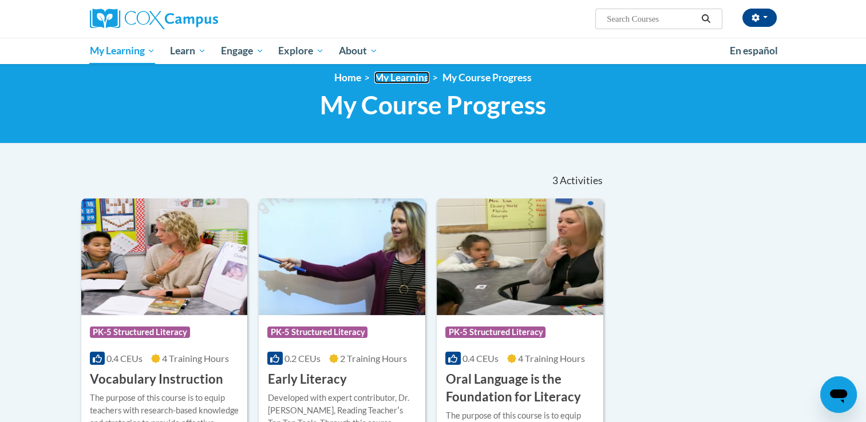
click at [404, 78] on link "My Learning" at bounding box center [401, 78] width 55 height 12
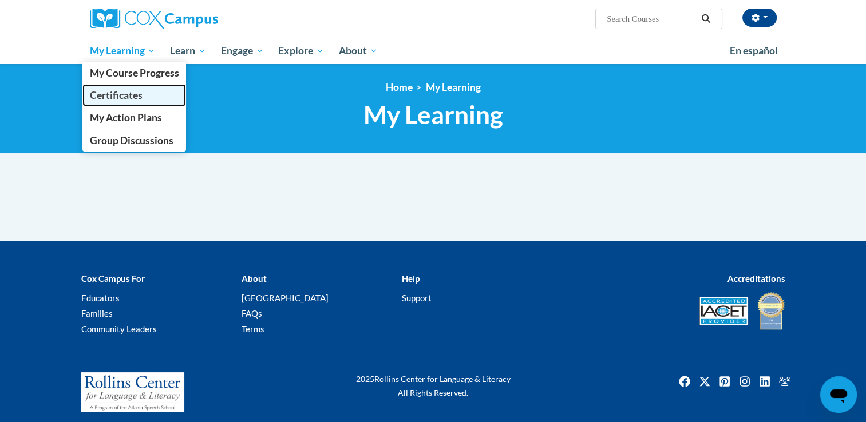
click at [121, 95] on span "Certificates" at bounding box center [115, 95] width 53 height 12
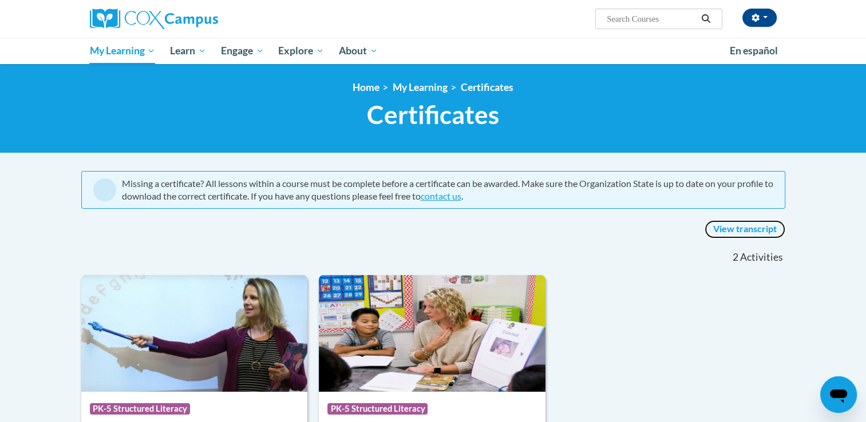
click at [745, 226] on link "View transcript" at bounding box center [745, 229] width 81 height 18
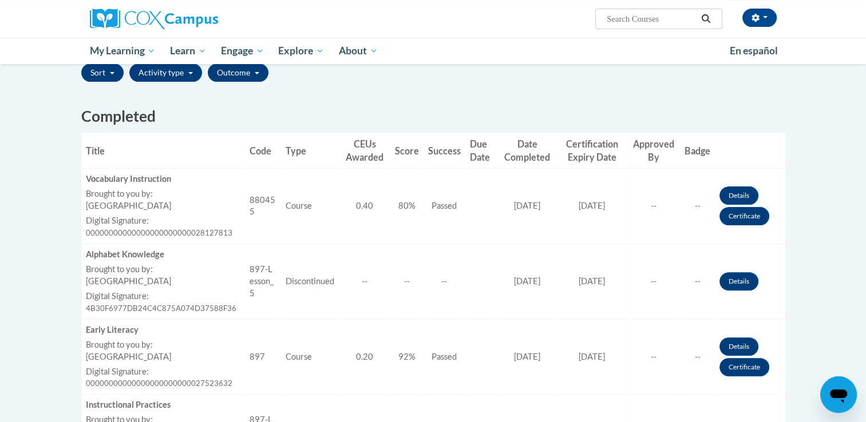
scroll to position [301, 0]
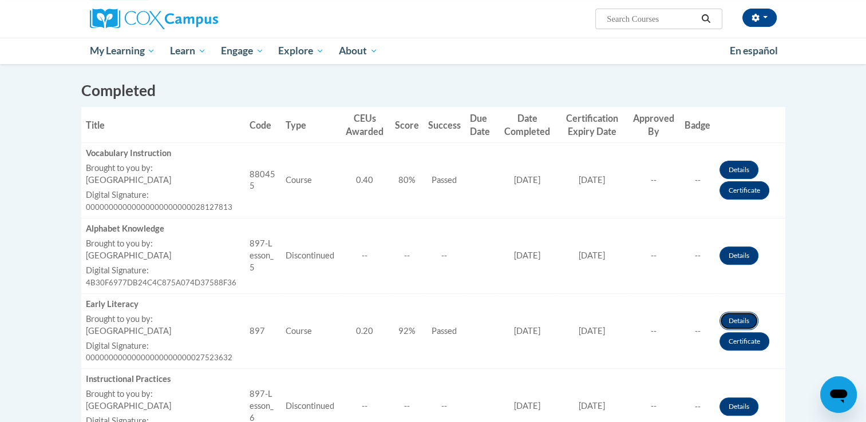
click at [742, 321] on link "Details" at bounding box center [739, 321] width 39 height 18
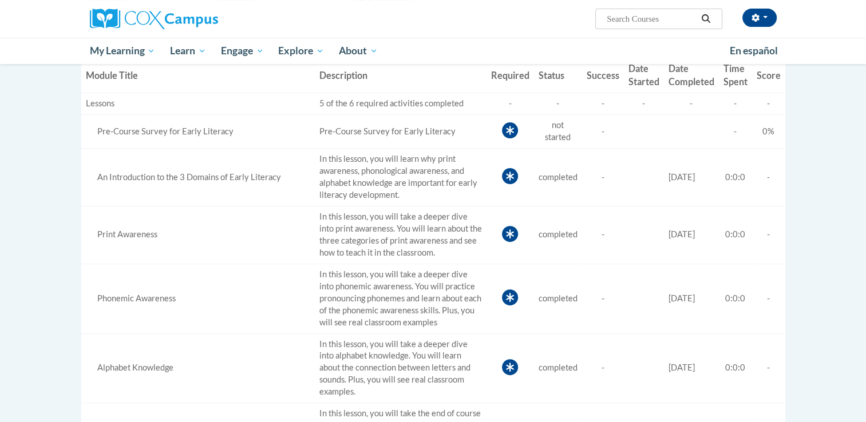
scroll to position [282, 0]
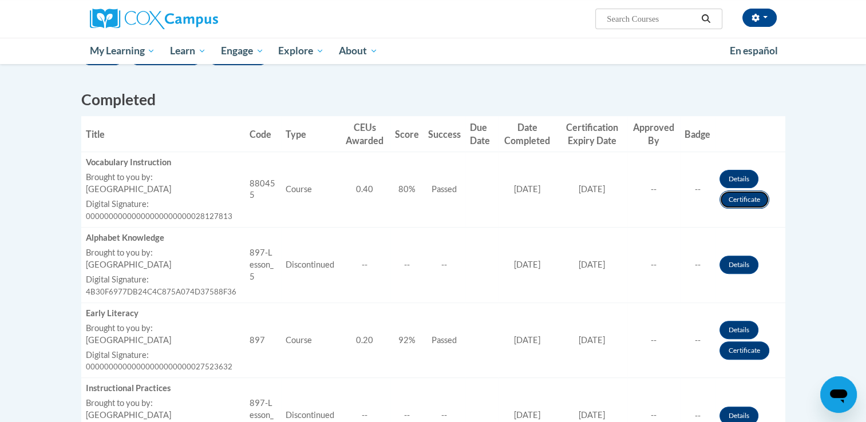
click at [748, 193] on link "Certificate" at bounding box center [745, 200] width 50 height 18
click at [740, 198] on link "Certificate" at bounding box center [745, 200] width 50 height 18
click at [737, 173] on link "Details" at bounding box center [739, 179] width 39 height 18
click at [734, 175] on link "Details" at bounding box center [739, 179] width 39 height 18
click at [735, 175] on link "Details" at bounding box center [739, 179] width 39 height 18
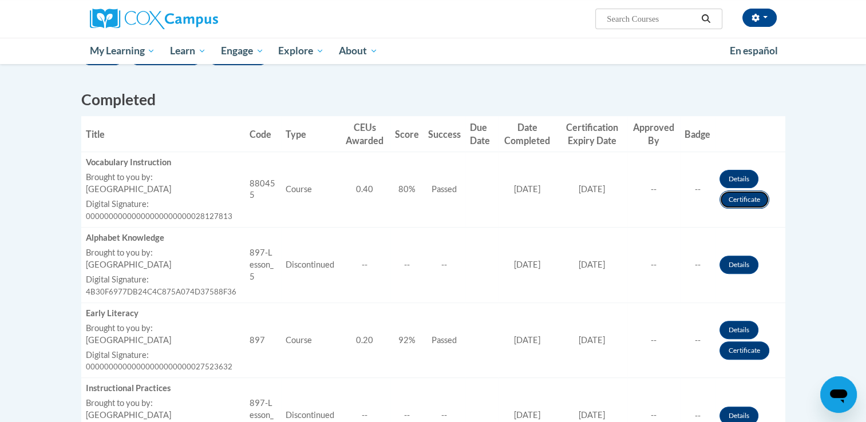
click at [745, 199] on link "Certificate" at bounding box center [745, 200] width 50 height 18
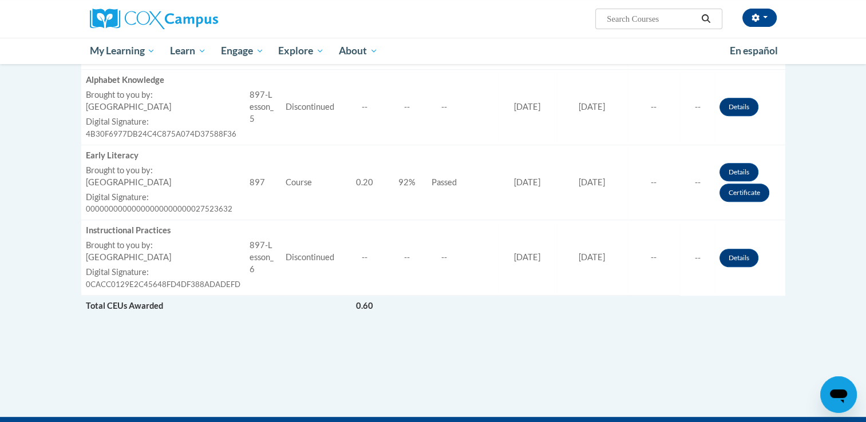
scroll to position [485, 0]
